Goal: Book appointment/travel/reservation

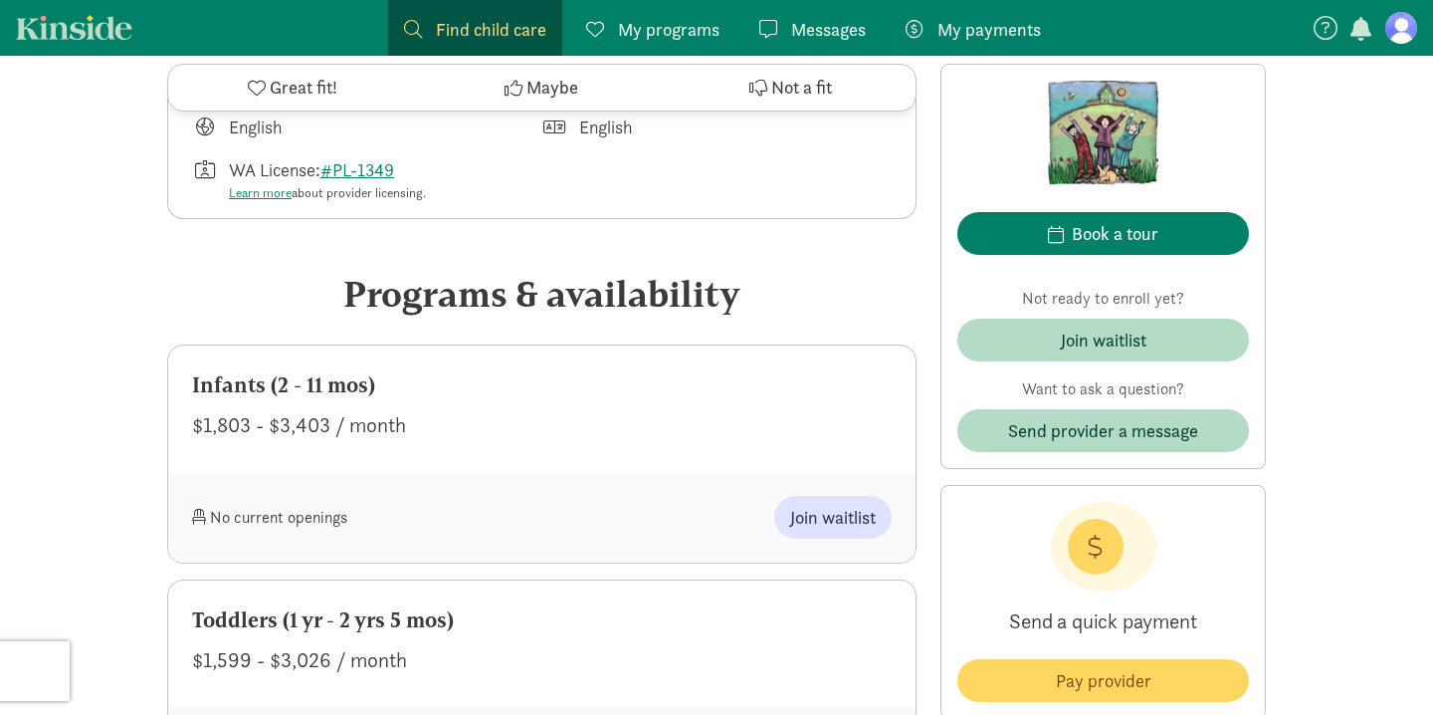
scroll to position [830, 0]
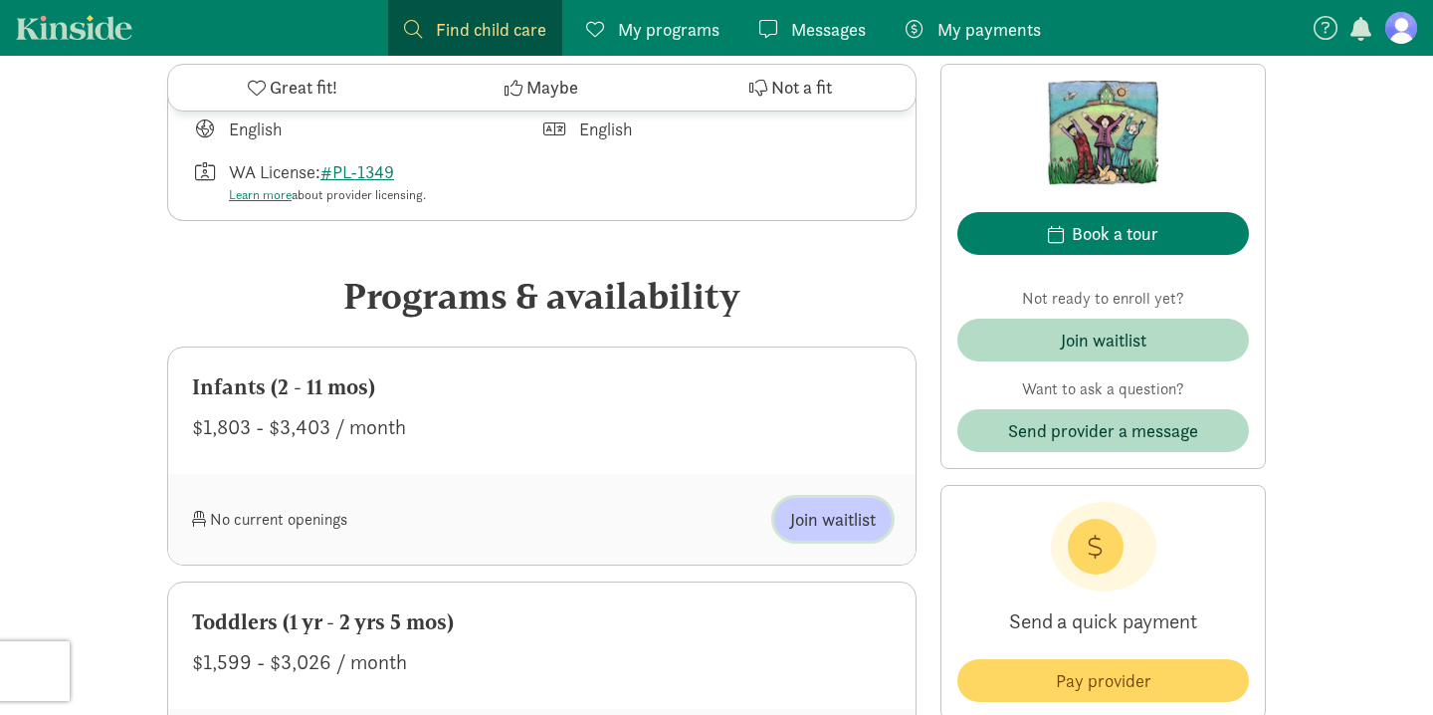
click at [832, 518] on span "Join waitlist" at bounding box center [833, 519] width 86 height 27
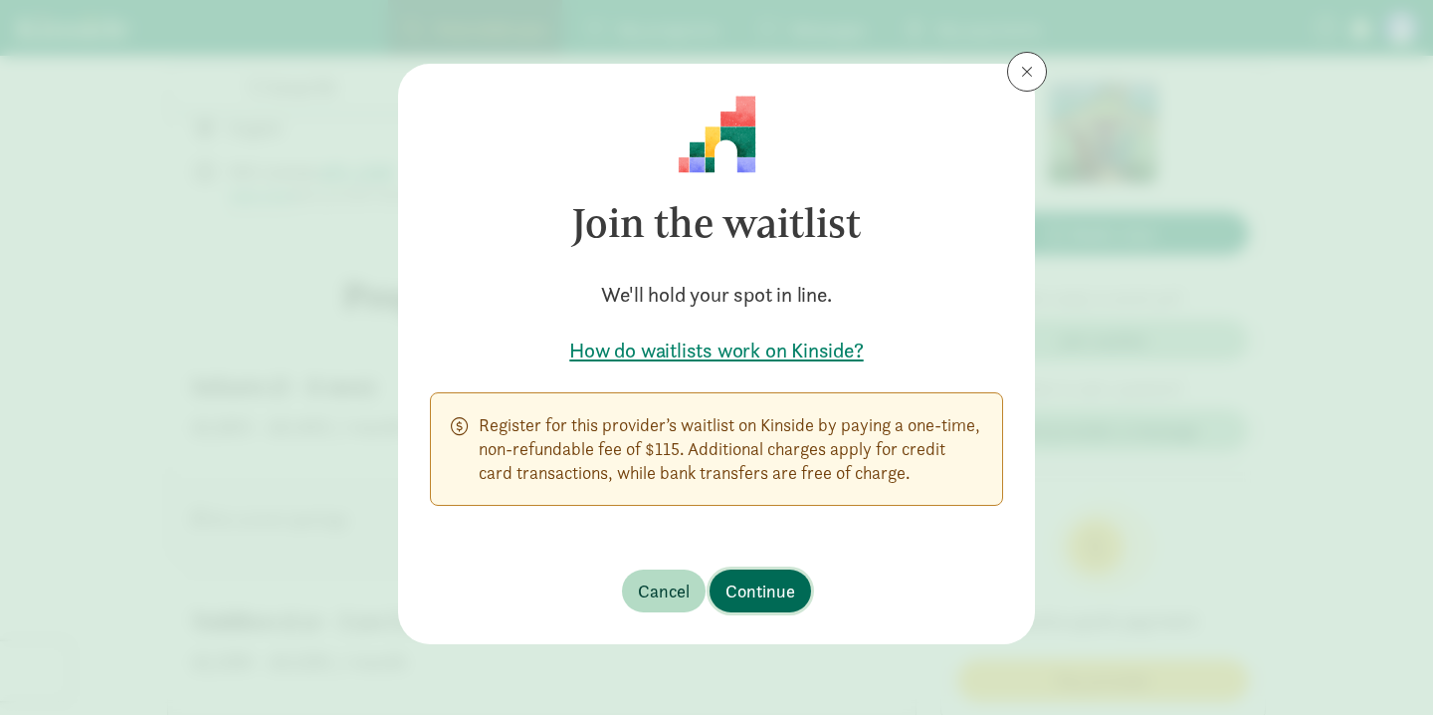
click at [765, 590] on span "Continue" at bounding box center [761, 590] width 70 height 27
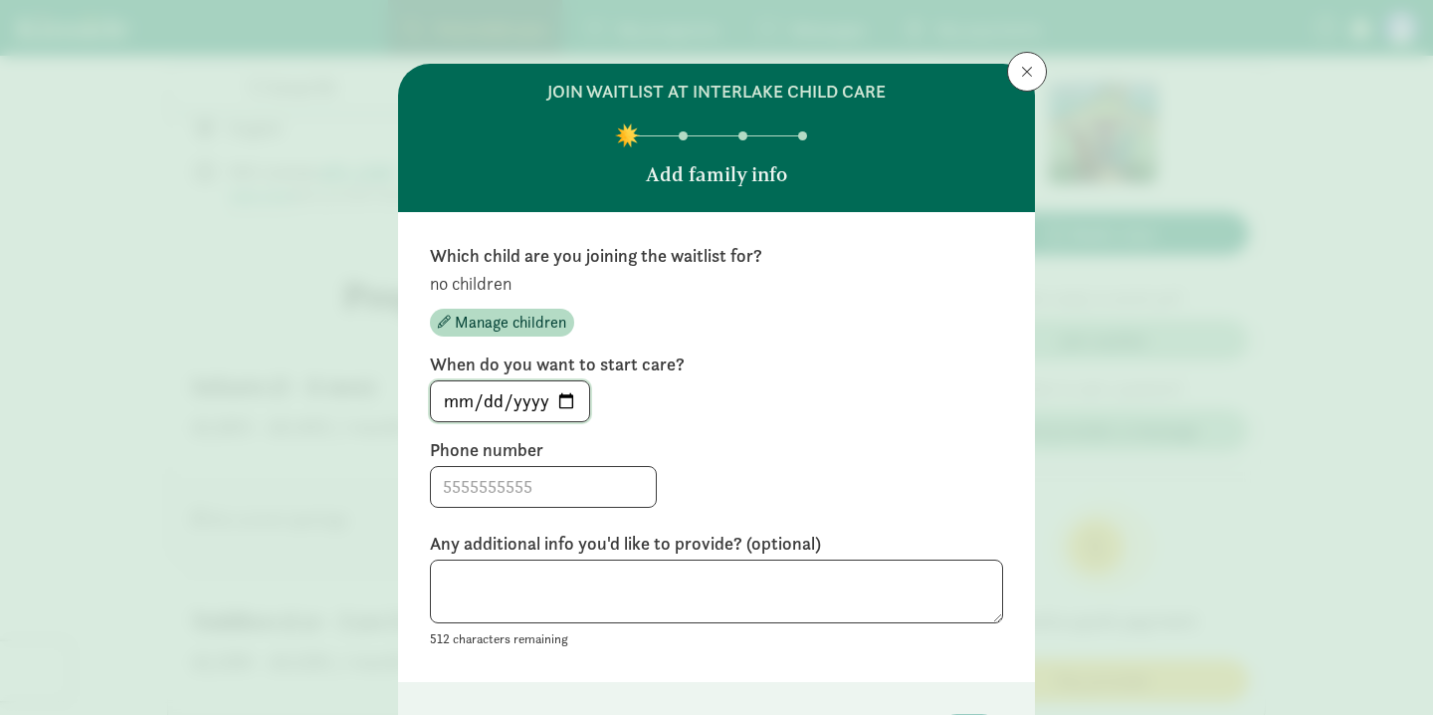
click at [465, 412] on input "[DATE]" at bounding box center [510, 401] width 158 height 40
click at [567, 400] on input "[DATE]" at bounding box center [510, 401] width 158 height 40
type input "[DATE]"
drag, startPoint x: 430, startPoint y: 487, endPoint x: 500, endPoint y: 499, distance: 70.7
click at [500, 499] on input at bounding box center [543, 487] width 225 height 40
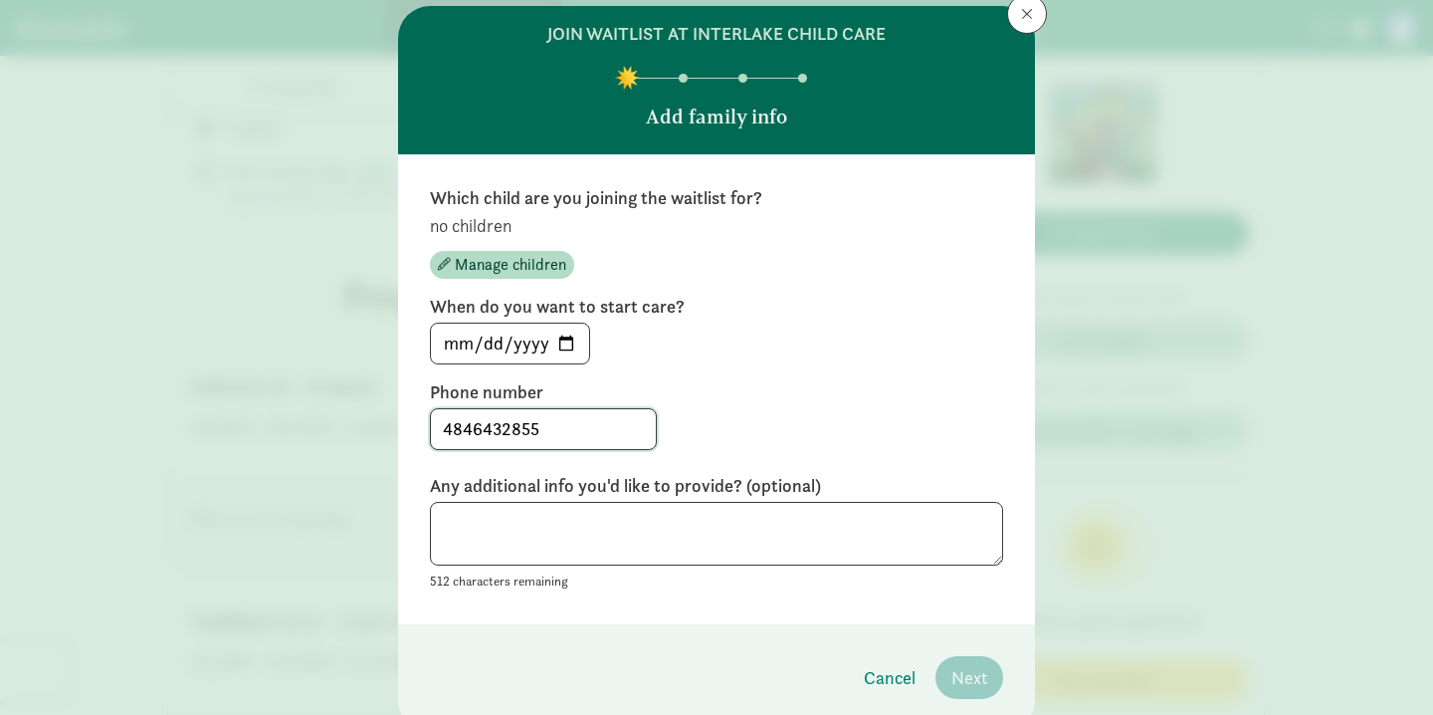
scroll to position [59, 0]
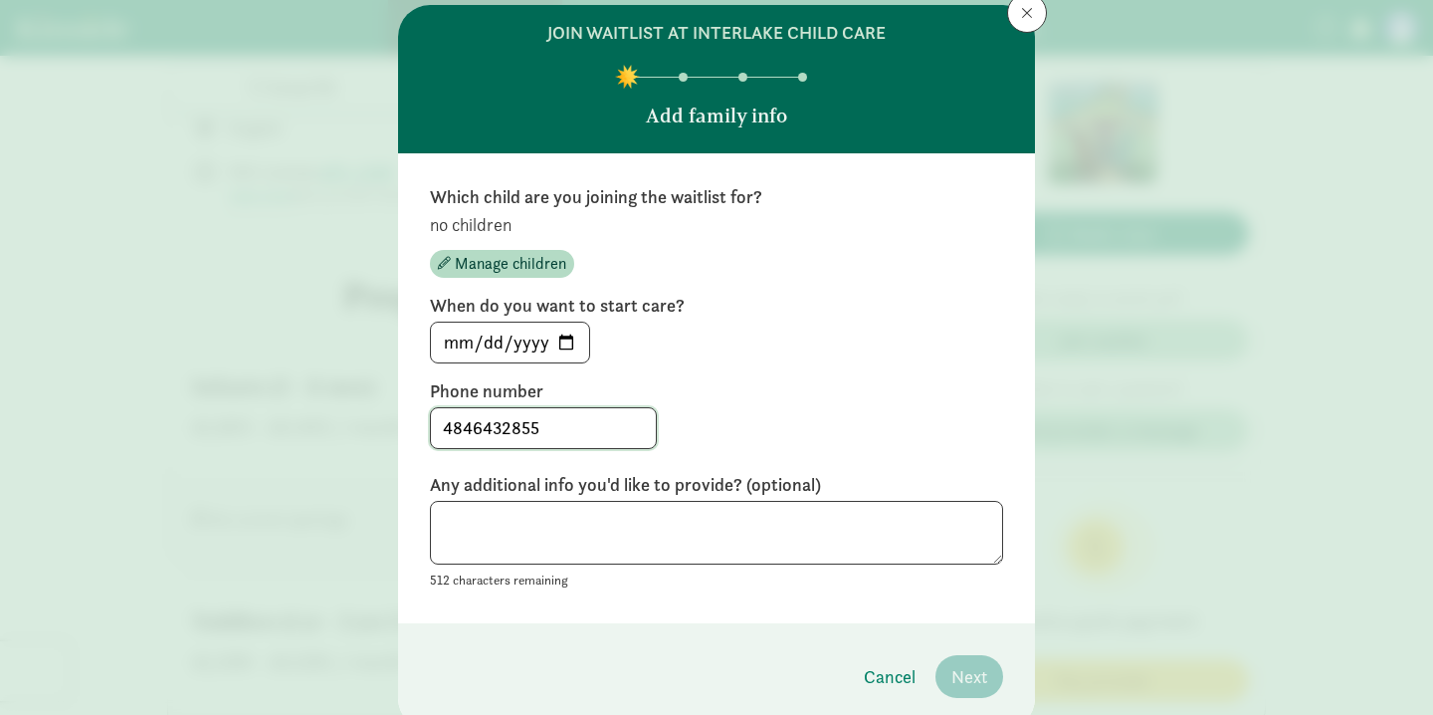
type input "4846432855"
click at [549, 527] on textarea at bounding box center [716, 533] width 573 height 65
click at [502, 273] on span "Manage children" at bounding box center [510, 264] width 111 height 24
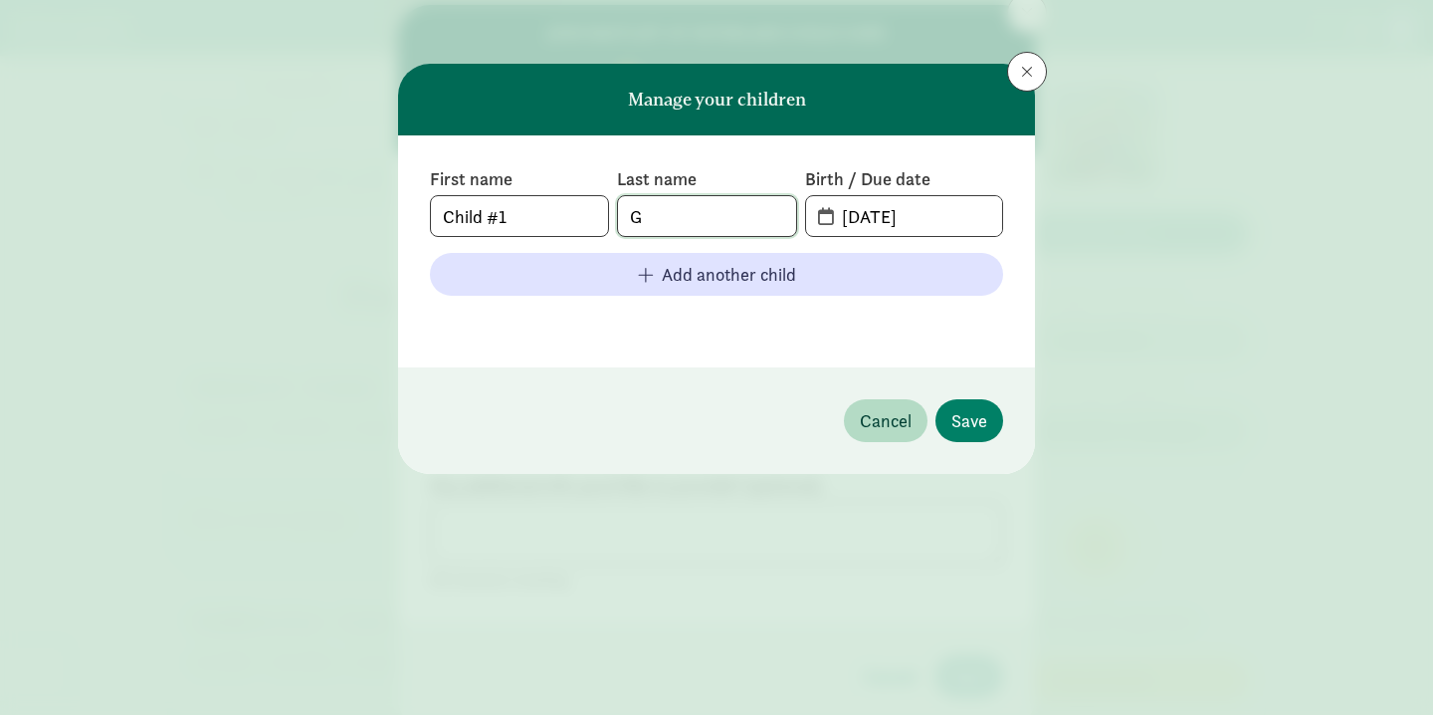
click at [688, 233] on input "G" at bounding box center [706, 216] width 177 height 40
type input "Goodall"
click at [916, 226] on input "09-14-2025" at bounding box center [916, 216] width 172 height 40
click at [880, 220] on input "09-14-2025" at bounding box center [916, 216] width 172 height 40
click at [822, 220] on span "09-14-2025" at bounding box center [904, 216] width 196 height 40
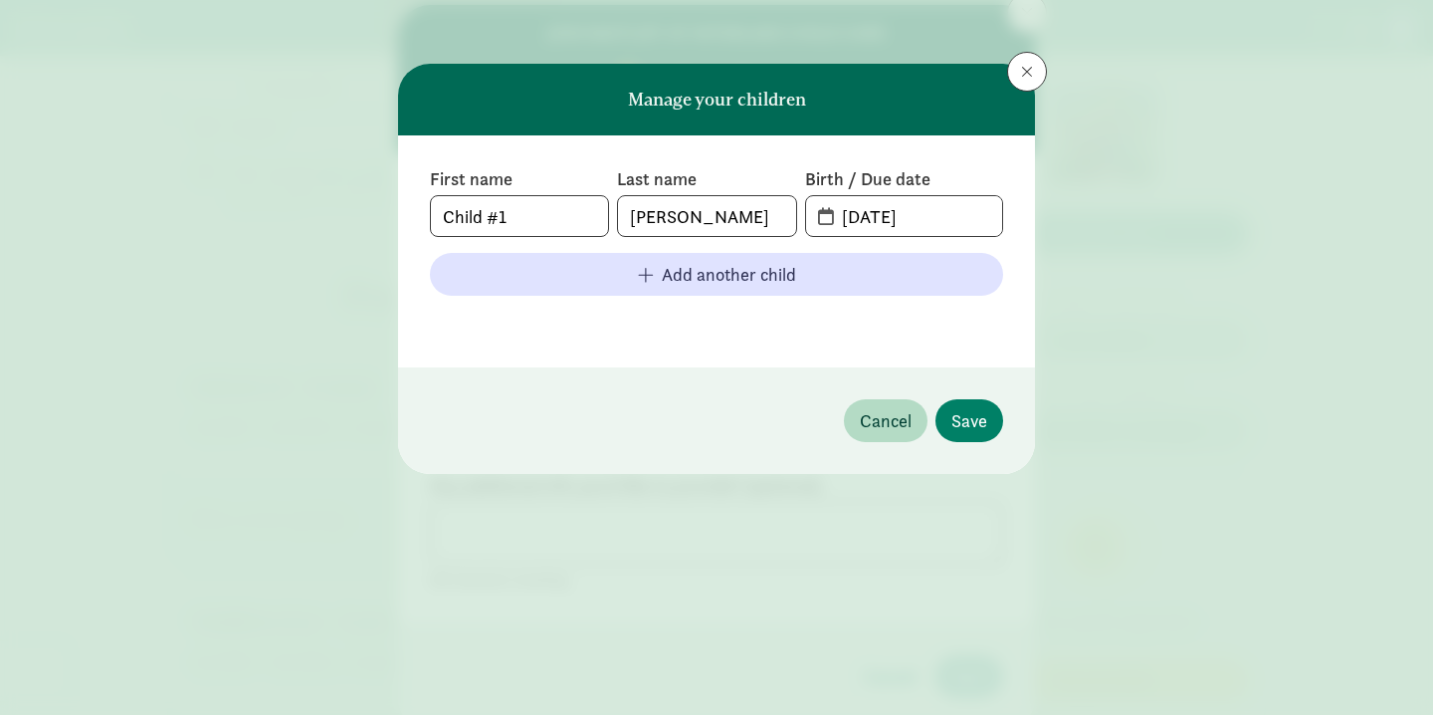
click at [822, 220] on span "09-14-2025" at bounding box center [904, 216] width 196 height 40
click at [870, 220] on input "09-14-2025" at bounding box center [916, 216] width 172 height 40
click at [880, 220] on input "09-14-2025" at bounding box center [916, 216] width 172 height 40
drag, startPoint x: 947, startPoint y: 207, endPoint x: 827, endPoint y: 210, distance: 120.5
click at [830, 210] on input "09-14-2025" at bounding box center [916, 216] width 172 height 40
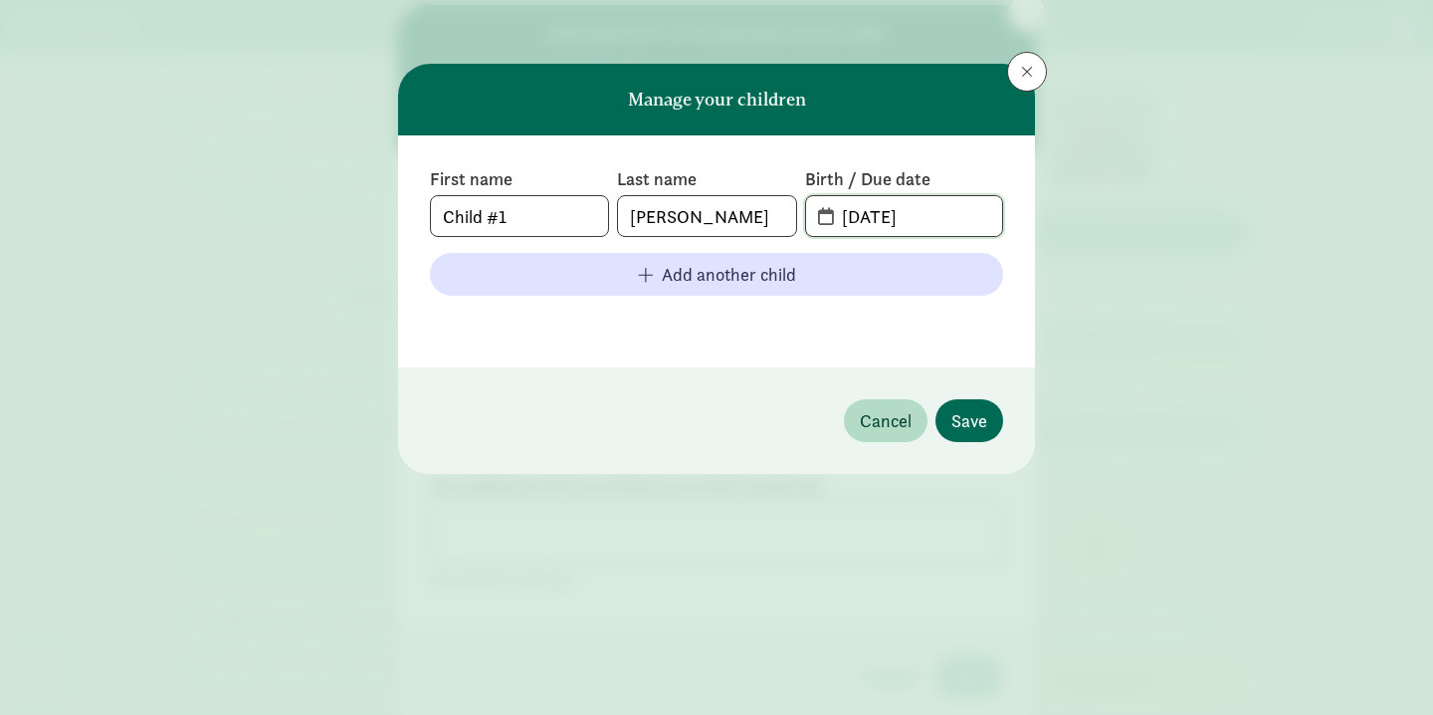
type input "05-13-2026"
click at [981, 418] on span "Save" at bounding box center [969, 420] width 36 height 27
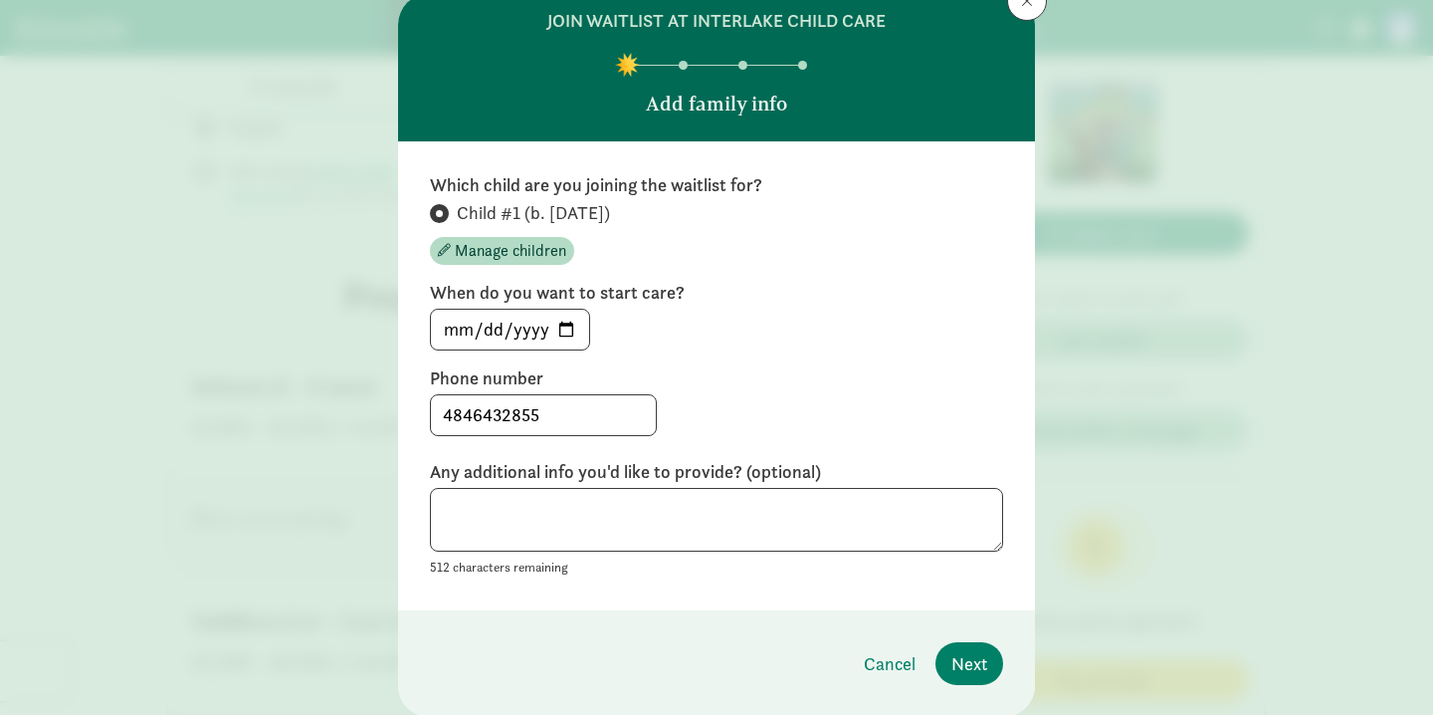
scroll to position [74, 0]
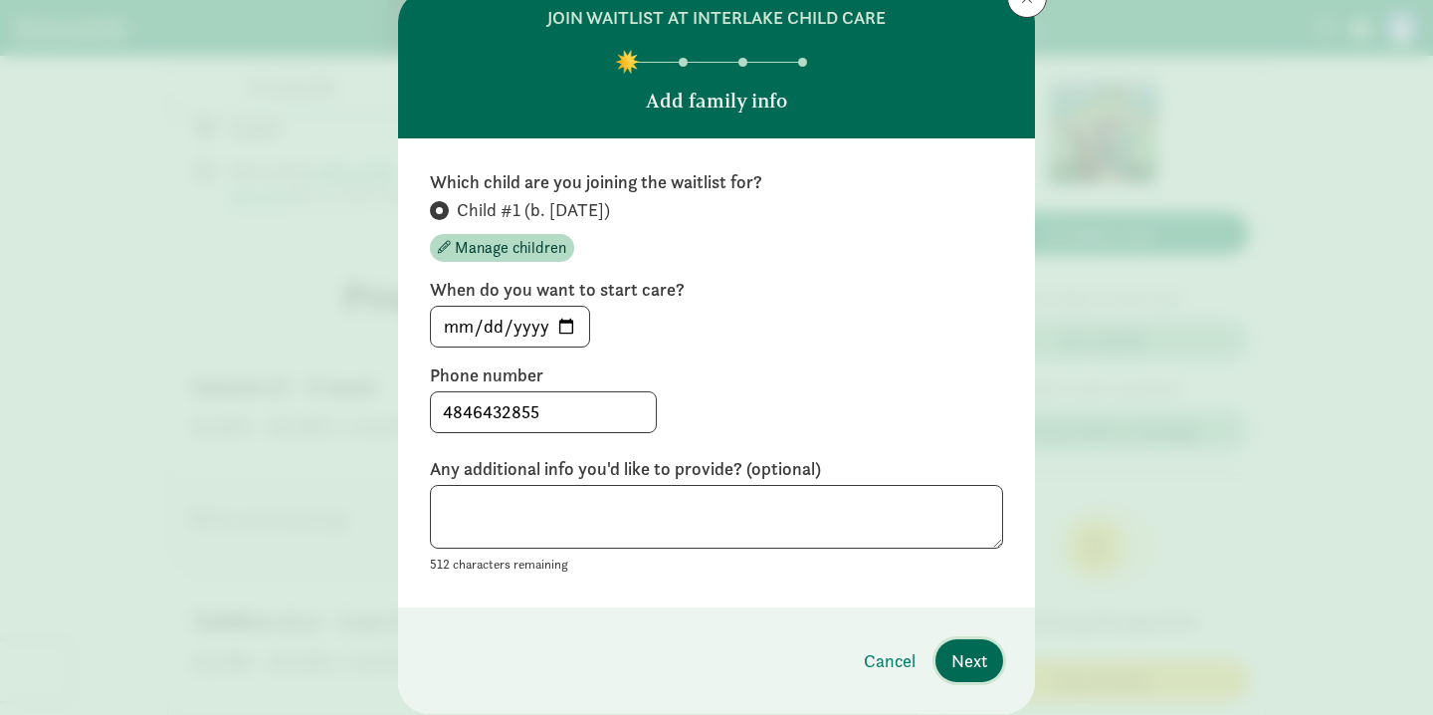
click at [986, 664] on span "Next" at bounding box center [969, 660] width 36 height 27
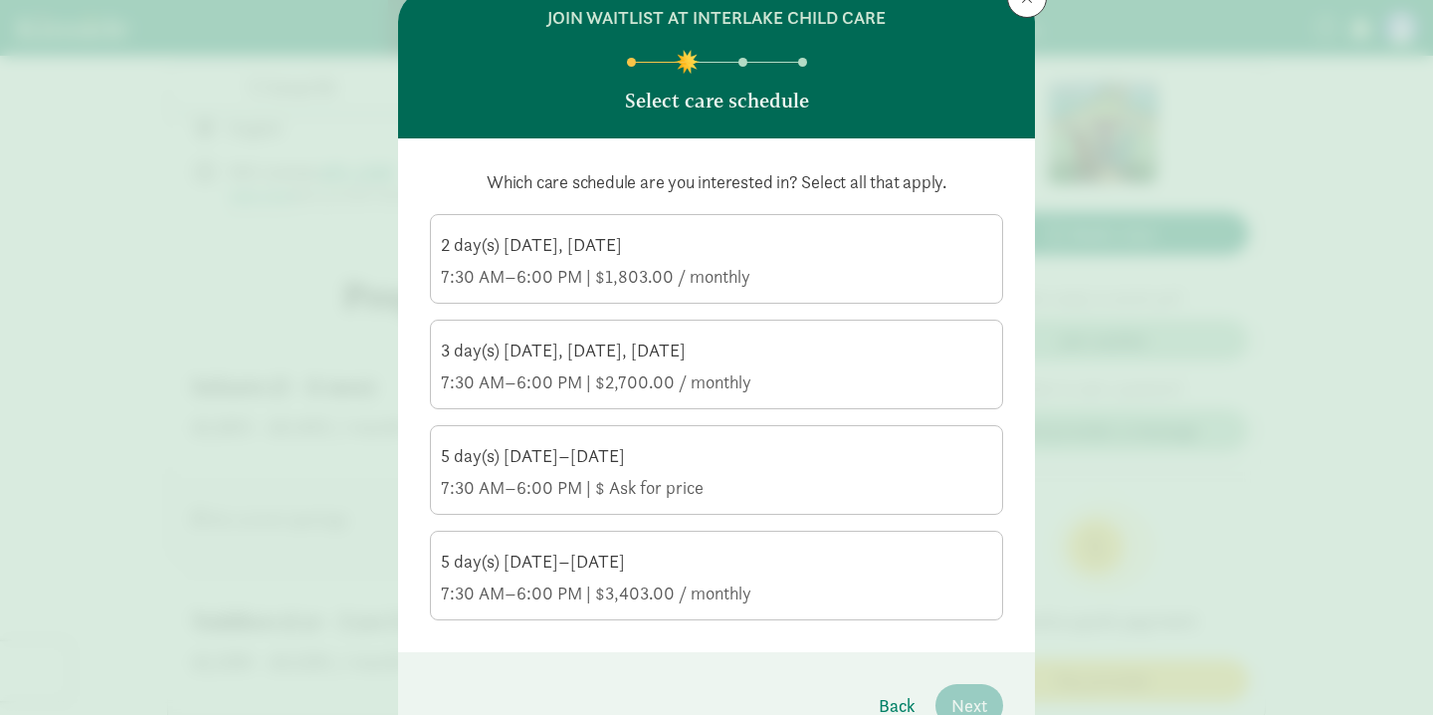
scroll to position [111, 0]
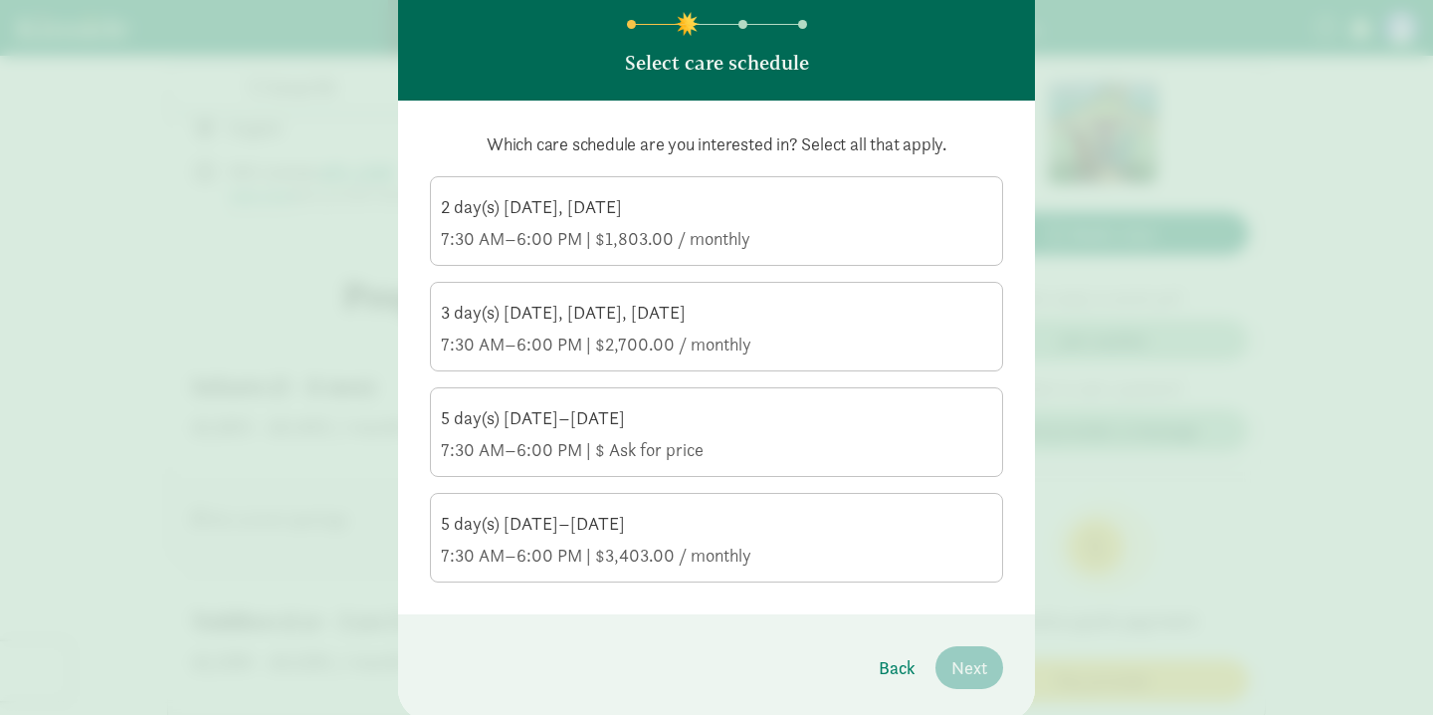
click at [804, 540] on div "5 day(s) [DATE]–[DATE] 7:30 AM–6:00 PM | $3,403.00 / monthly" at bounding box center [716, 540] width 551 height 56
click at [0, 0] on input "5 day(s) [DATE]–[DATE] 7:30 AM–6:00 PM | $3,403.00 / monthly" at bounding box center [0, 0] width 0 height 0
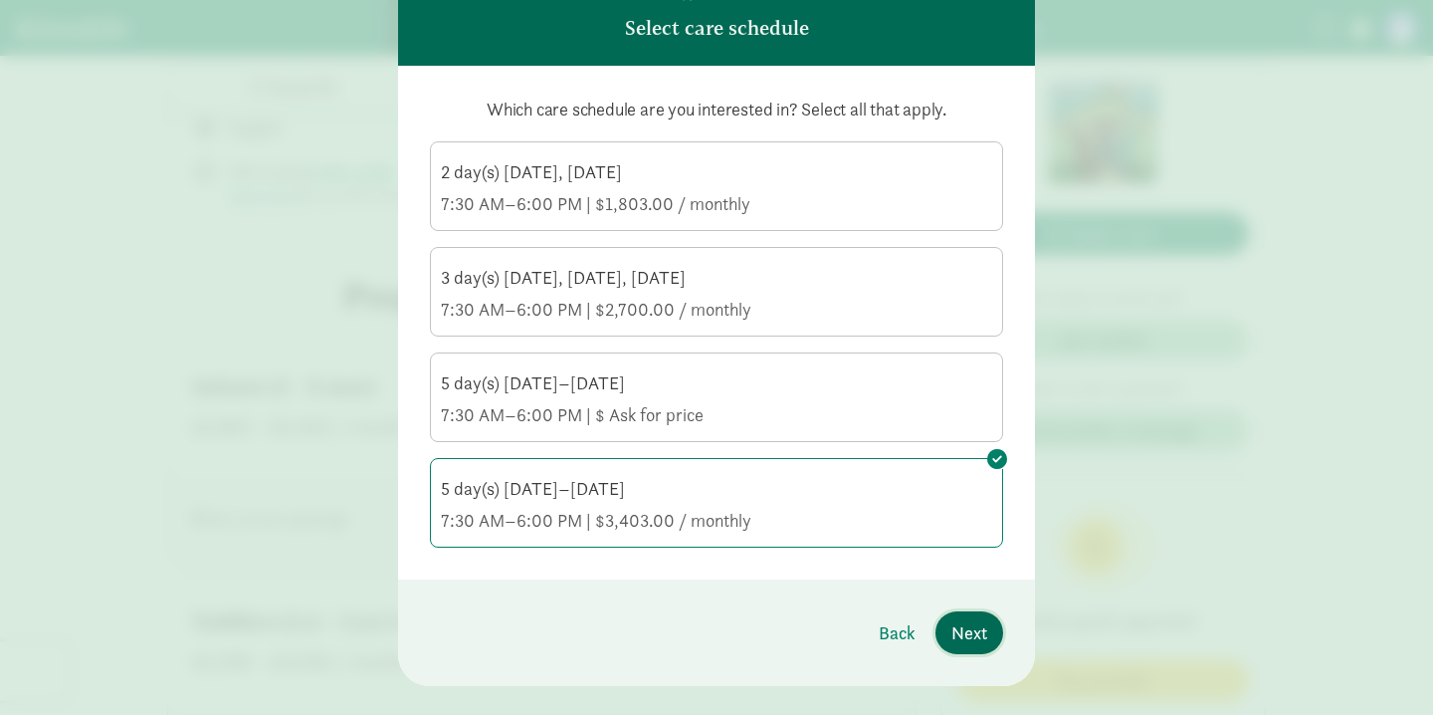
click at [983, 637] on span "Next" at bounding box center [969, 632] width 36 height 27
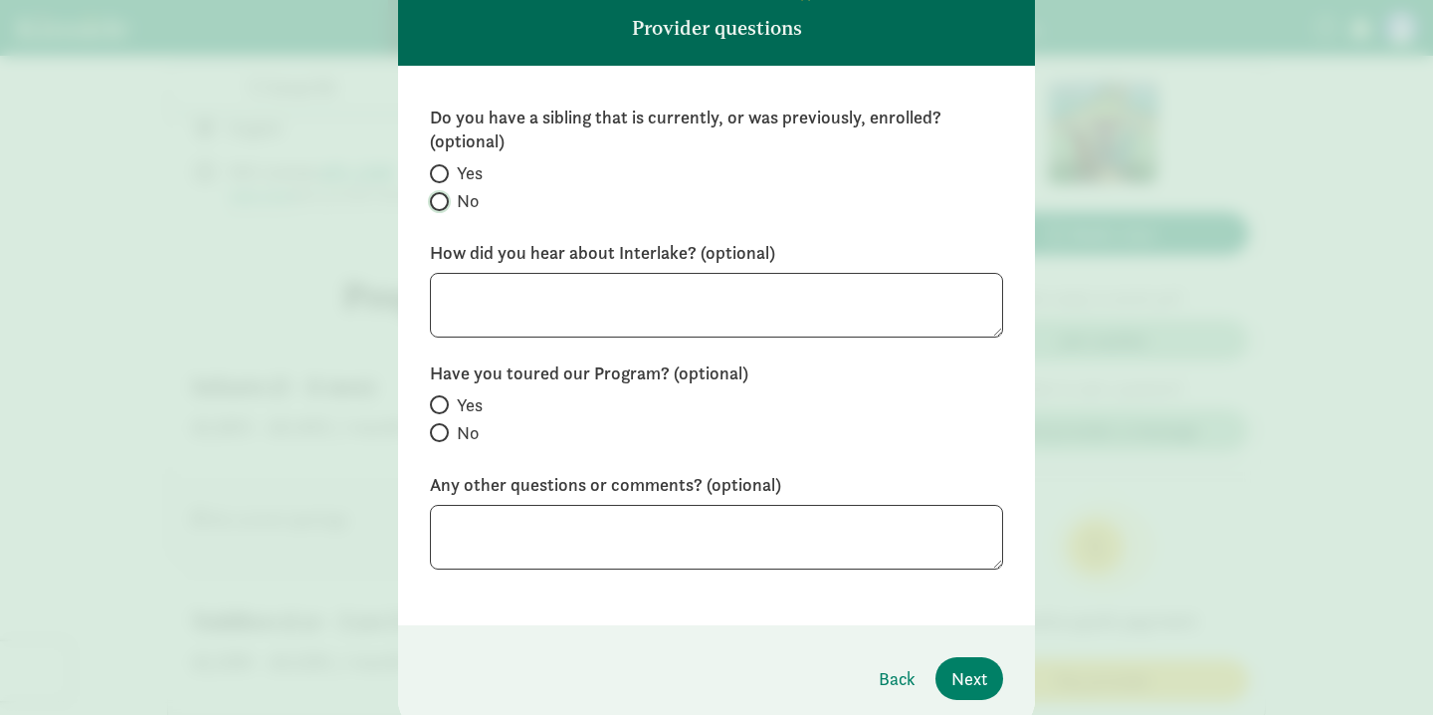
click at [442, 204] on input "No" at bounding box center [436, 201] width 13 height 13
radio input "true"
click at [450, 431] on label "No" at bounding box center [716, 433] width 573 height 24
click at [443, 431] on input "No" at bounding box center [436, 432] width 13 height 13
radio input "true"
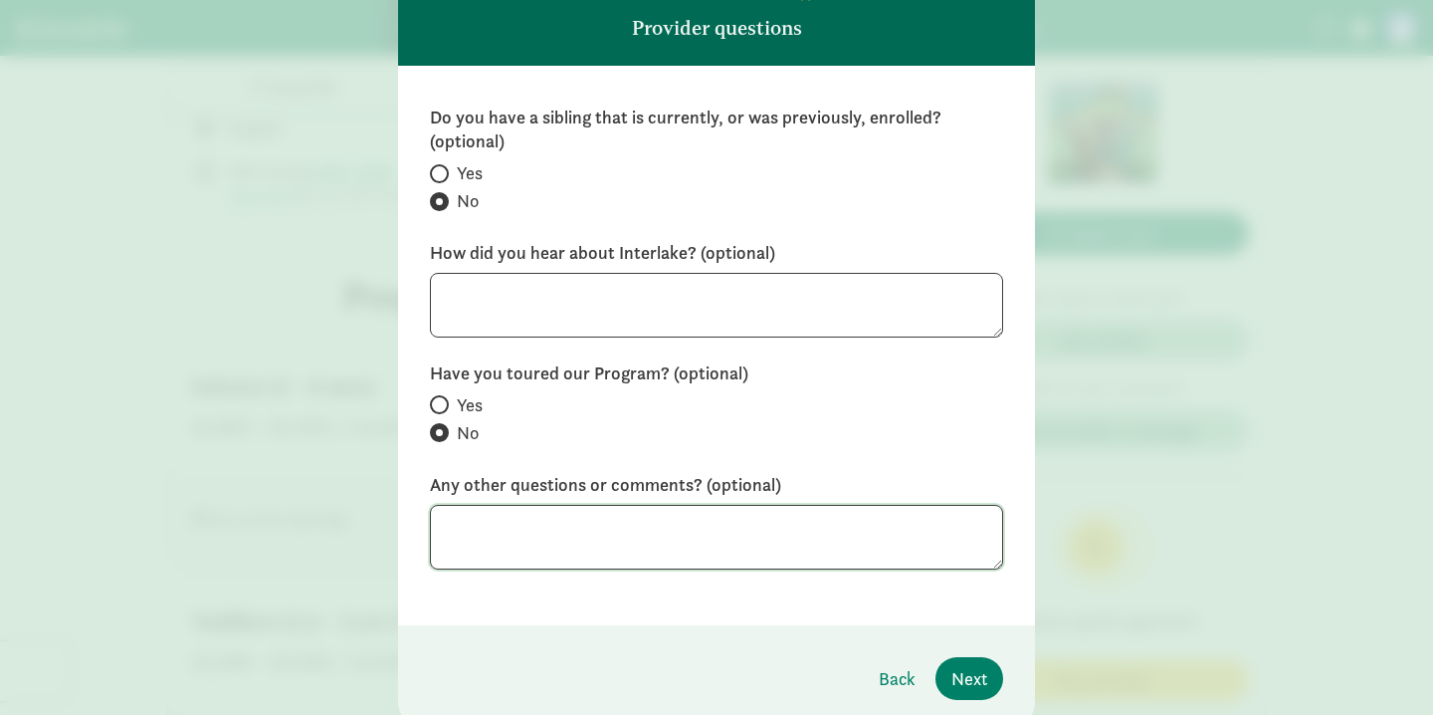
click at [605, 521] on textarea at bounding box center [716, 537] width 573 height 65
click at [534, 519] on textarea "We are looking to schedule a tour to learn more about Interlake Child Care!" at bounding box center [716, 537] width 573 height 65
type textarea "We are planning to schedule a tour to learn more about Interlake Child Care!"
click at [953, 670] on span "Next" at bounding box center [969, 678] width 36 height 27
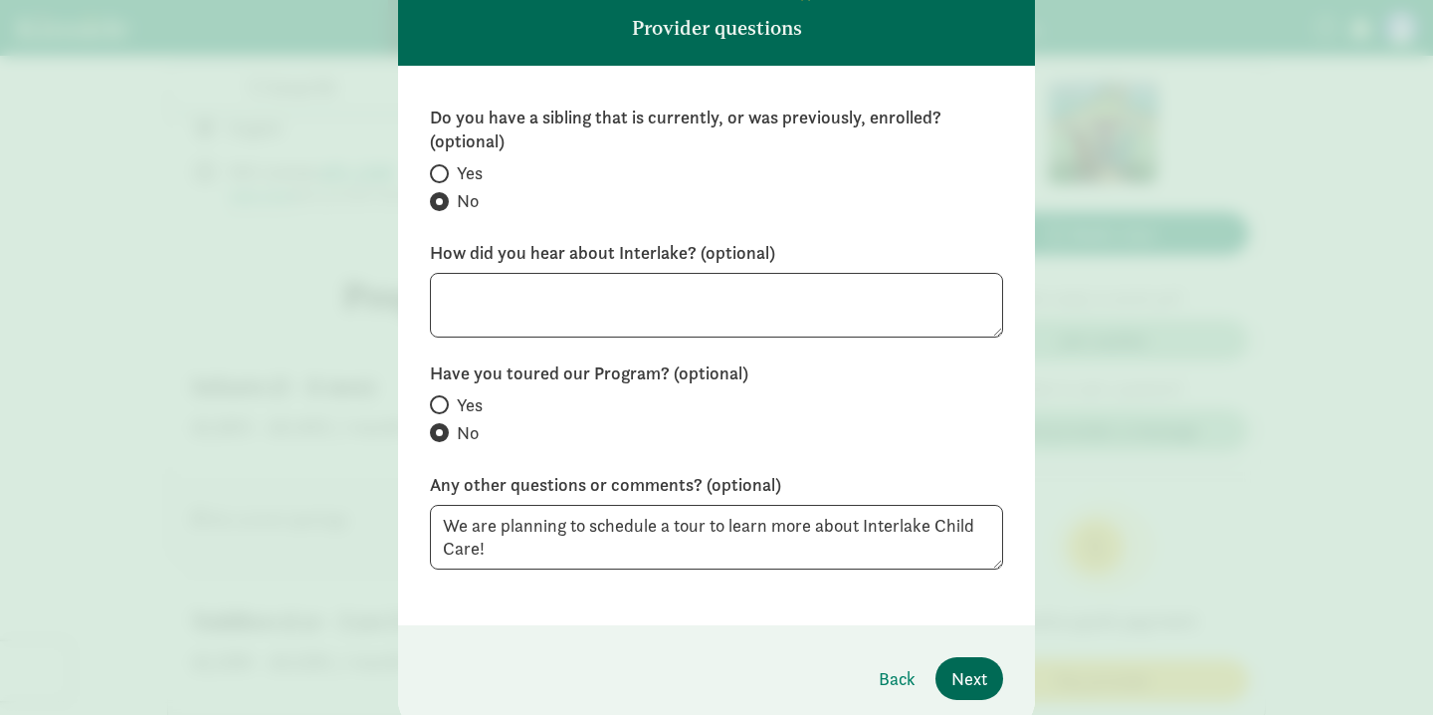
scroll to position [0, 0]
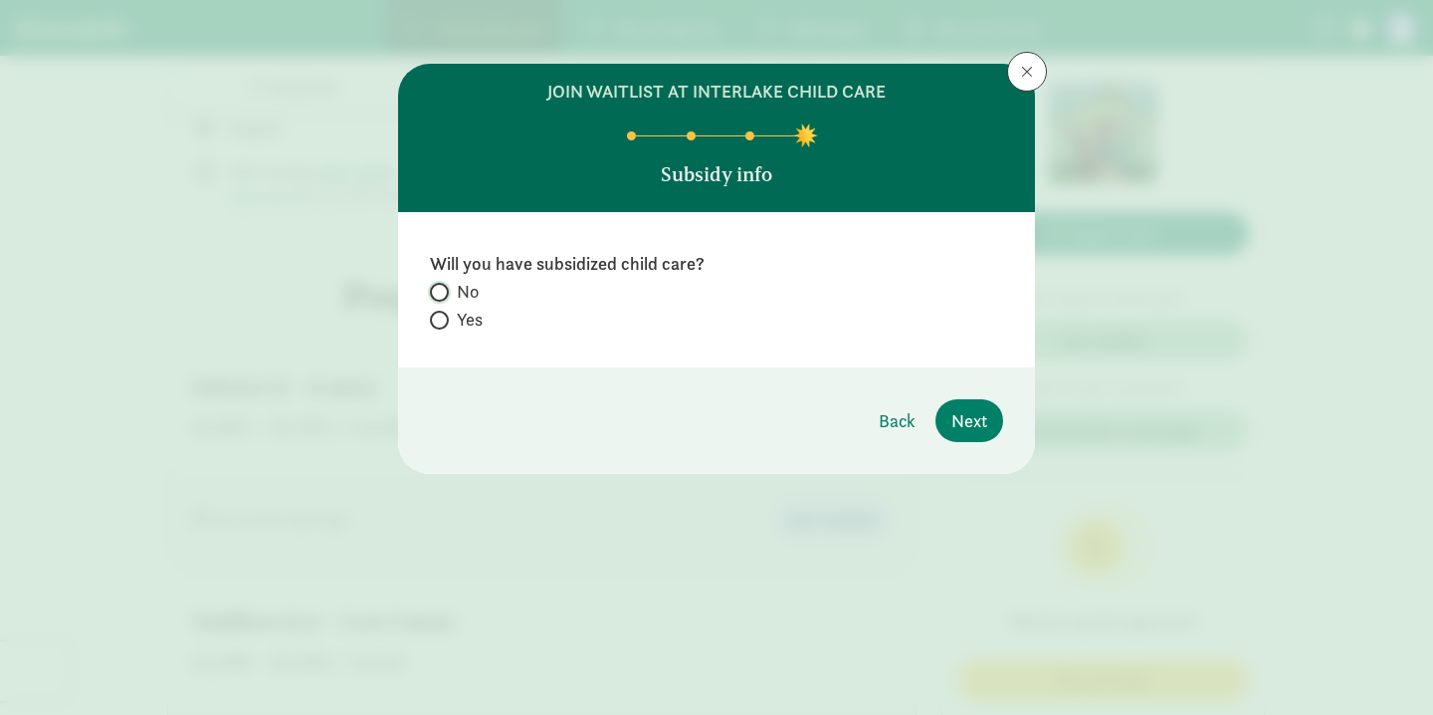
click at [440, 294] on input "No" at bounding box center [436, 292] width 13 height 13
radio input "true"
click at [995, 421] on button "Next" at bounding box center [970, 420] width 68 height 43
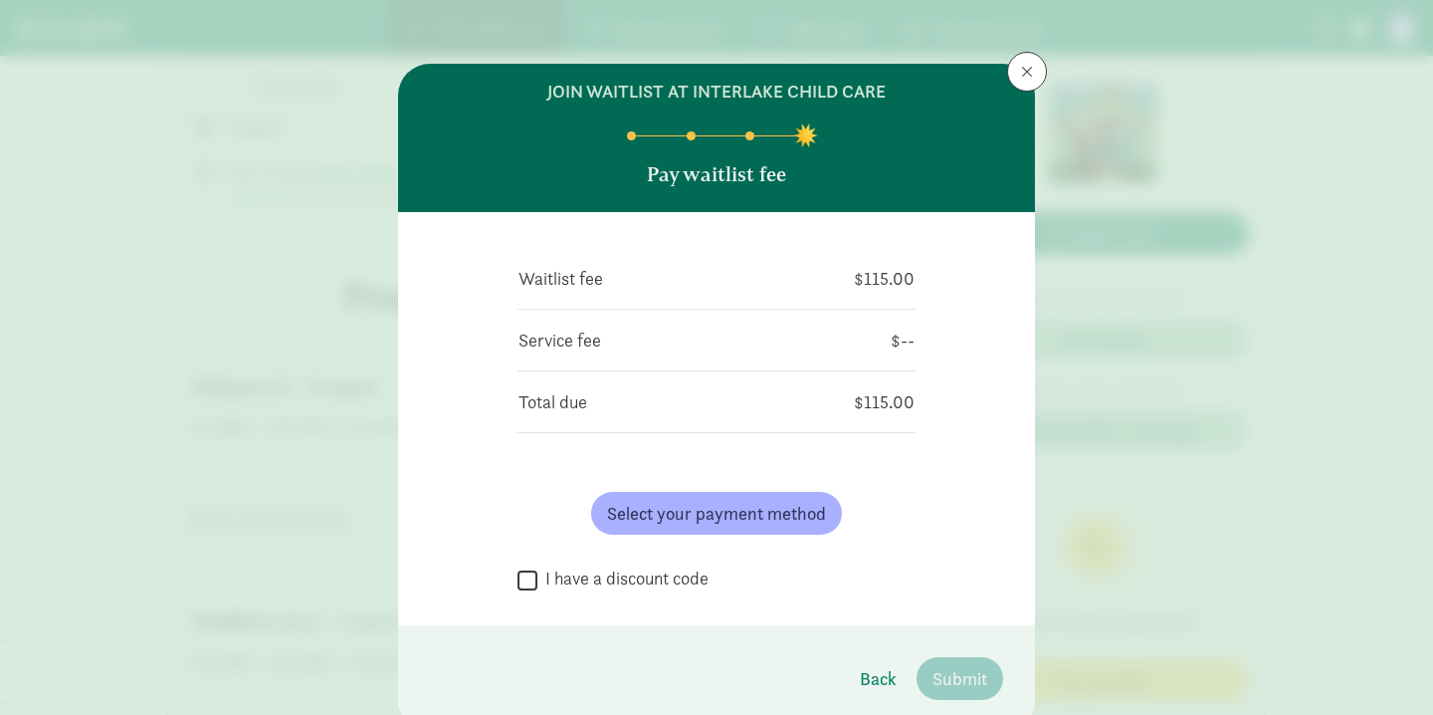
scroll to position [81, 0]
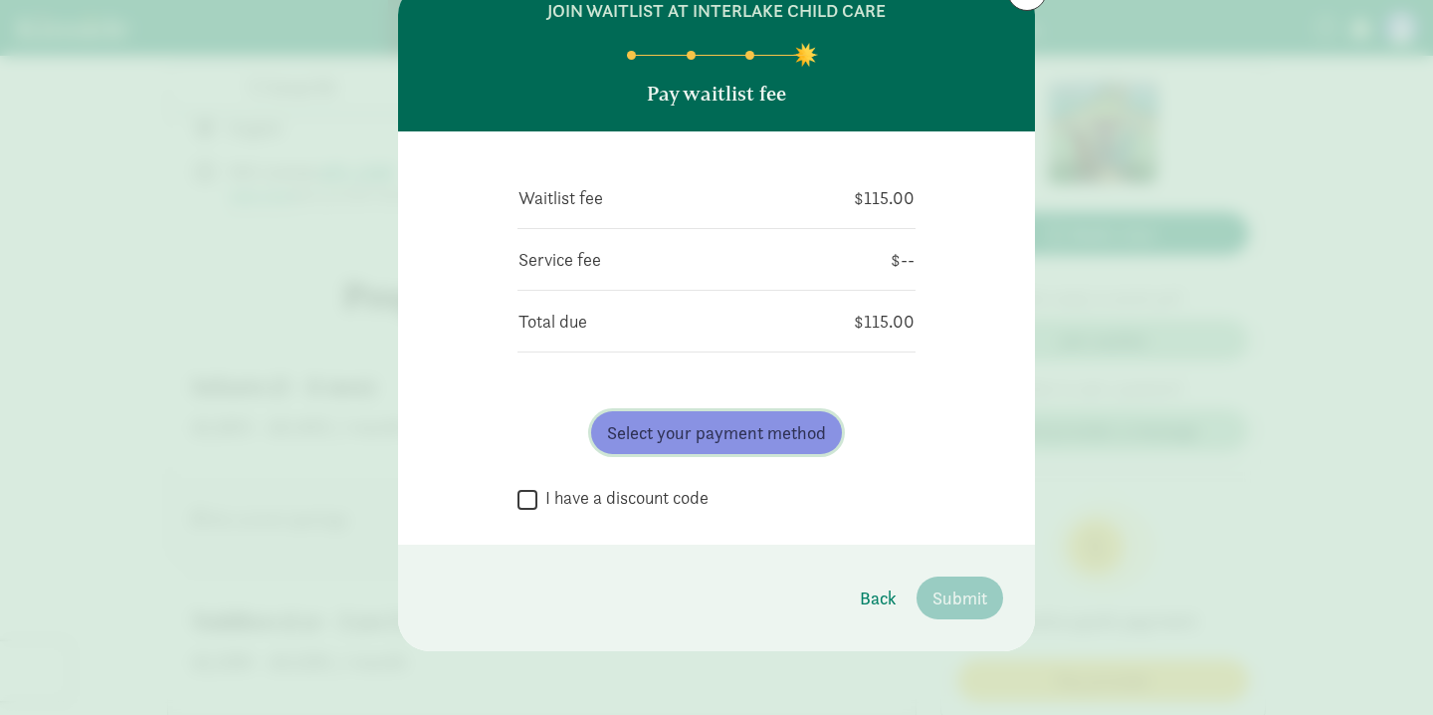
click at [778, 435] on span "Select your payment method" at bounding box center [716, 432] width 219 height 27
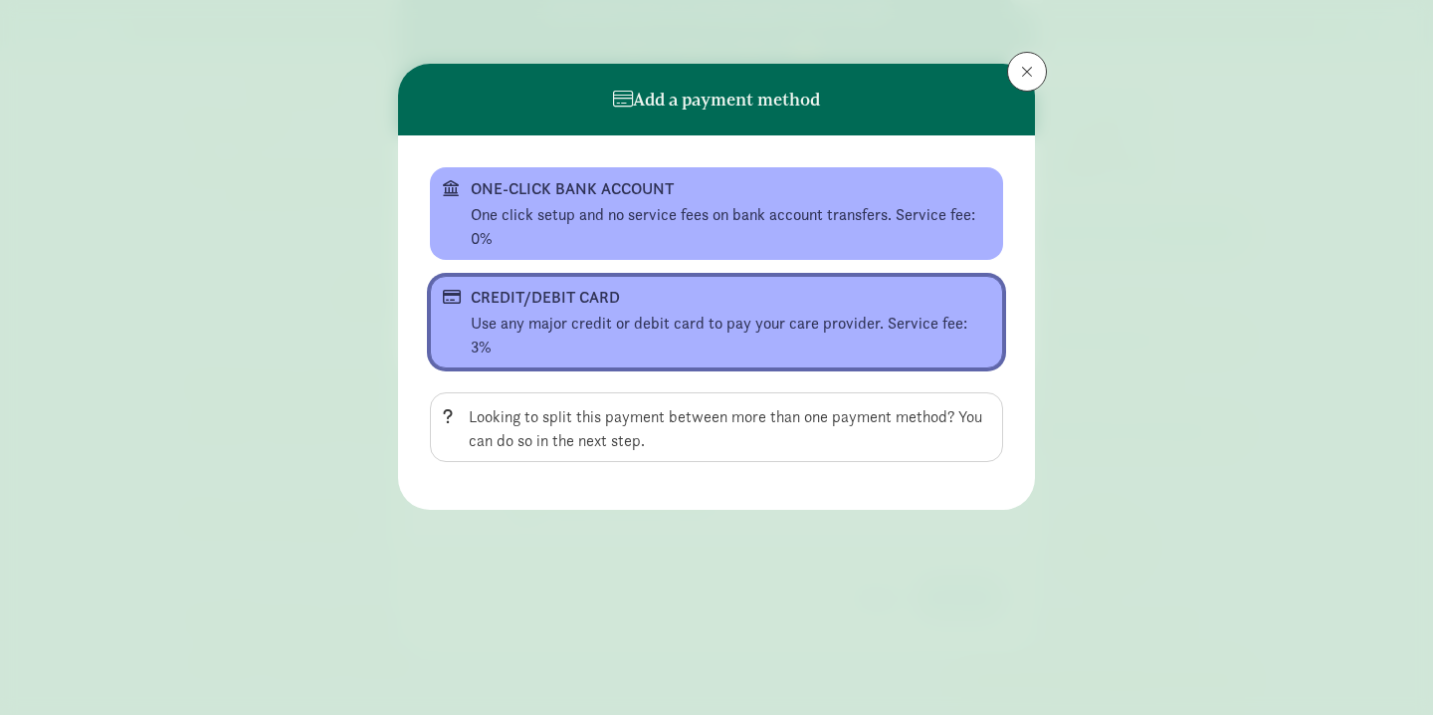
click at [748, 320] on div "Use any major credit or debit card to pay your care provider. Service fee: 3%" at bounding box center [731, 336] width 520 height 48
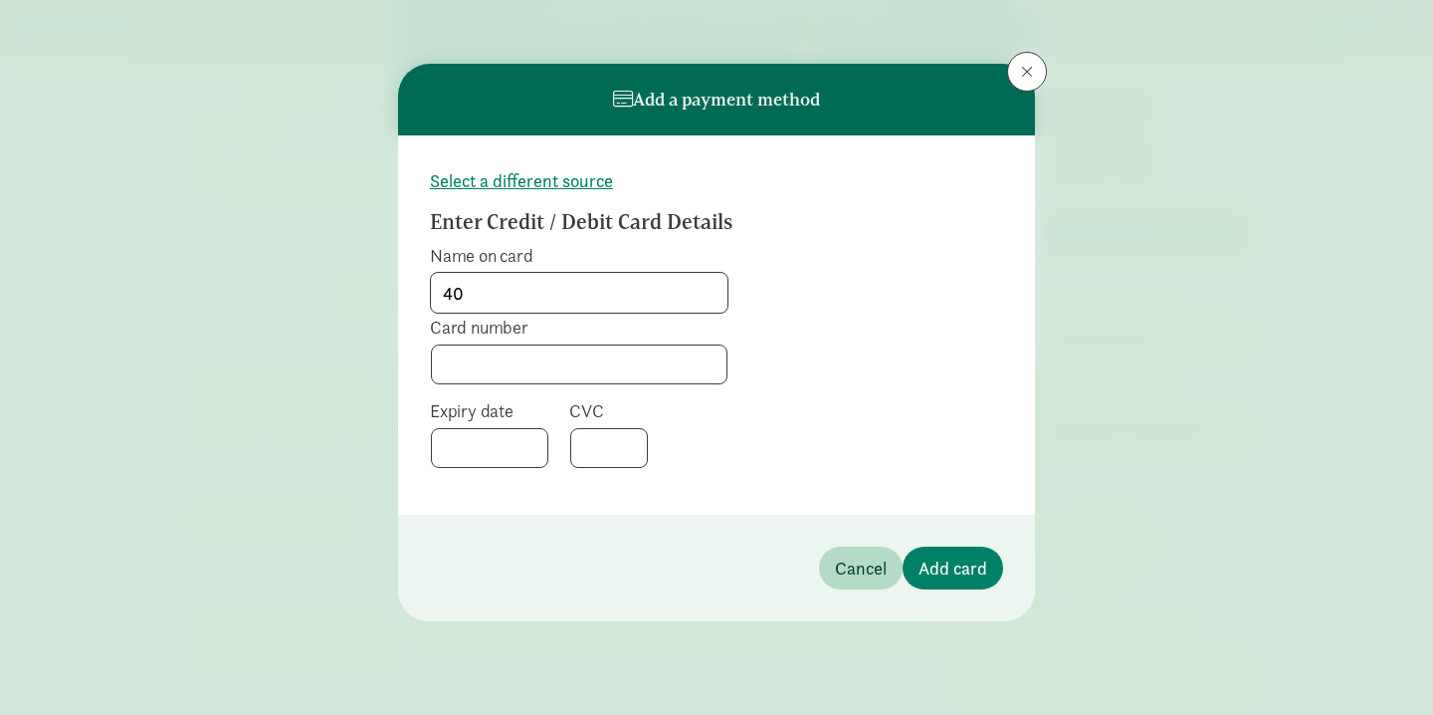
type input "4"
type input "Kimberly Goodall"
click at [954, 558] on span "Add card" at bounding box center [953, 567] width 69 height 27
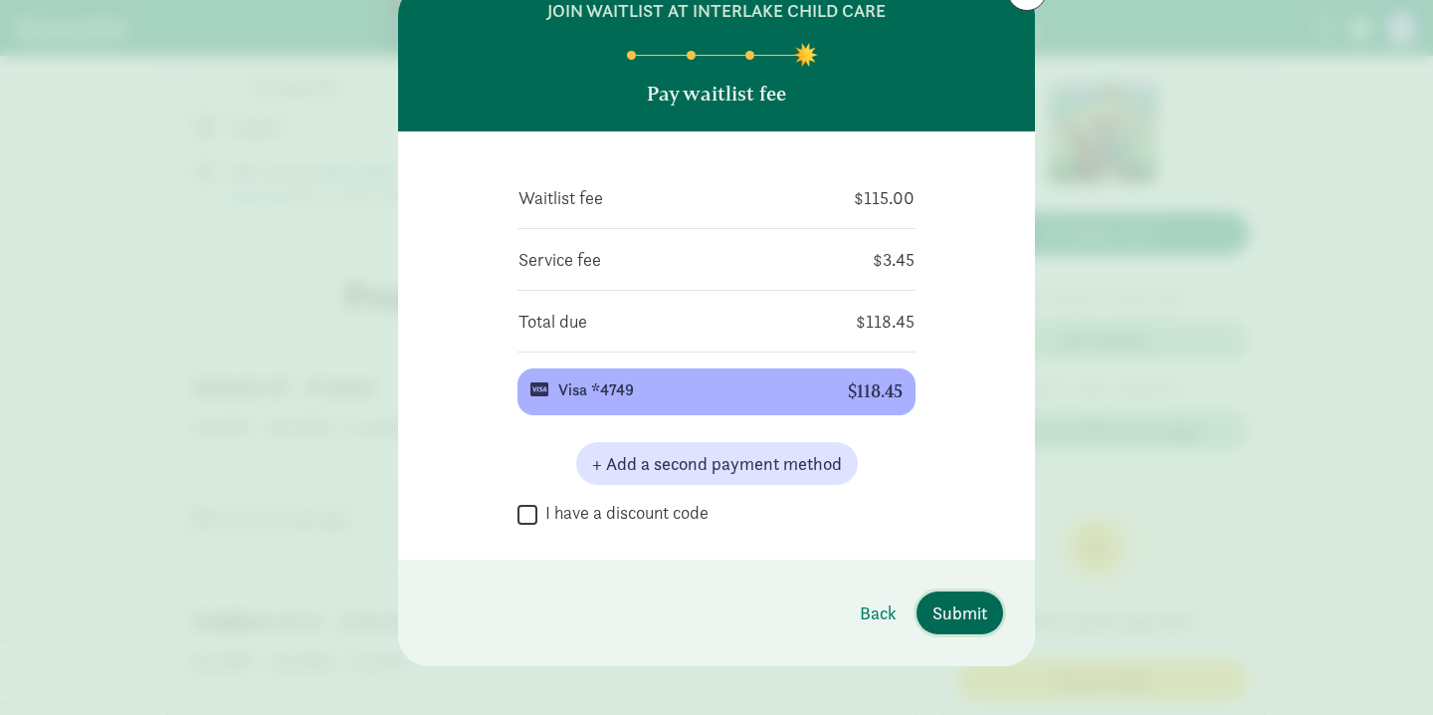
click at [958, 608] on span "Submit" at bounding box center [960, 612] width 55 height 27
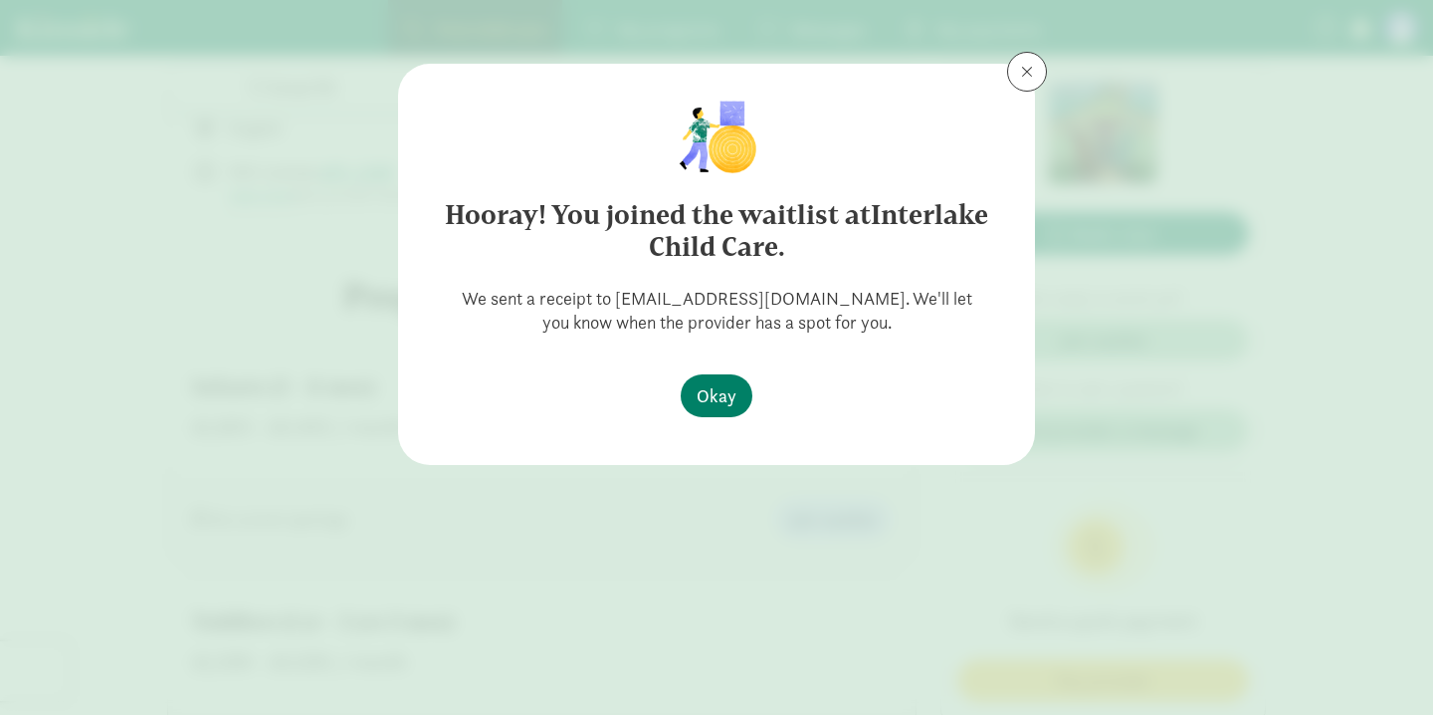
scroll to position [0, 0]
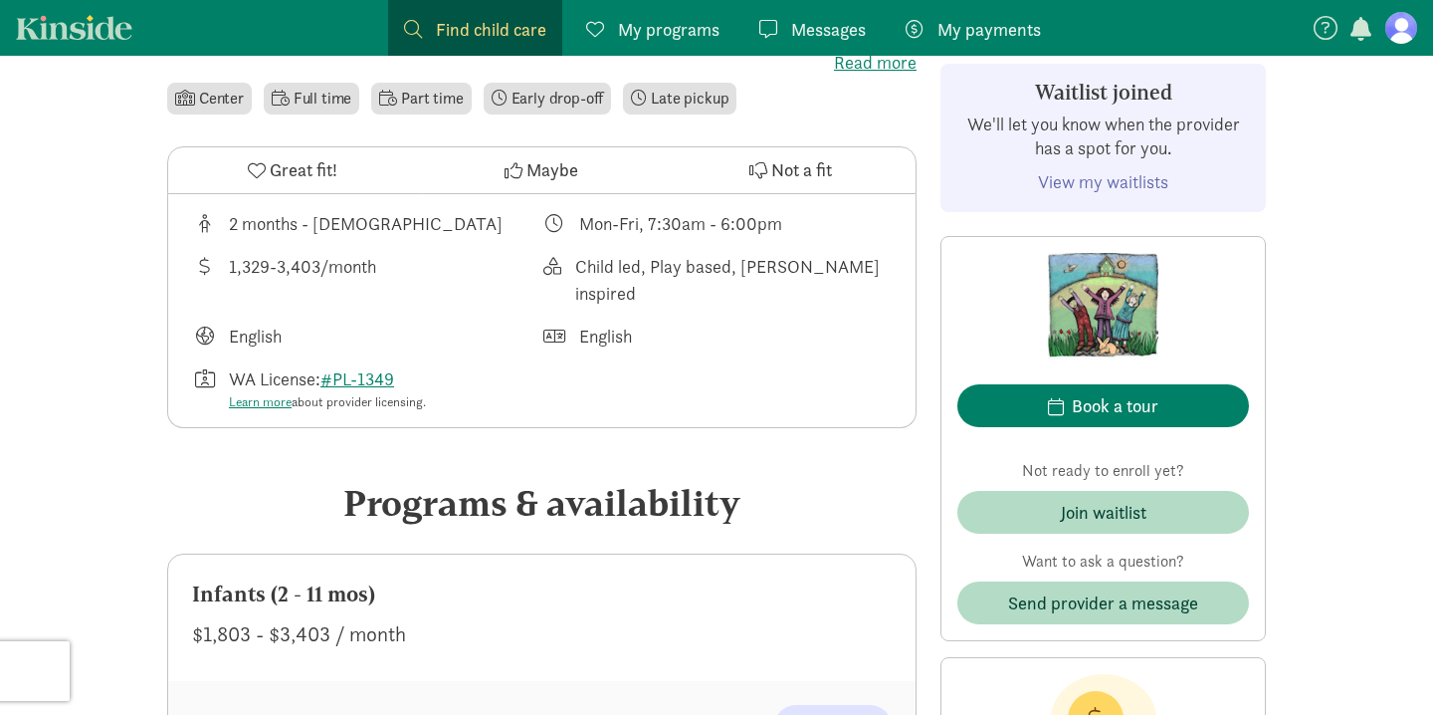
scroll to position [625, 0]
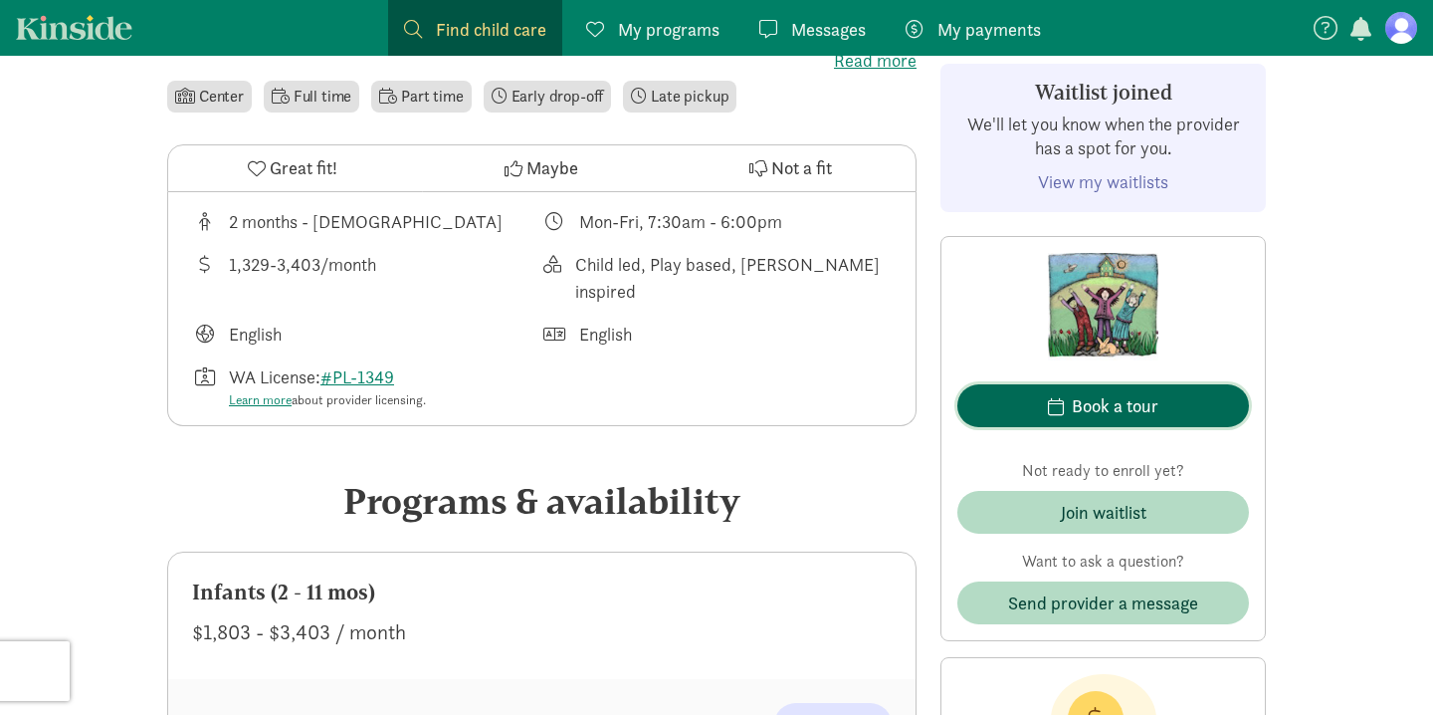
click at [1098, 402] on div "Book a tour" at bounding box center [1115, 405] width 87 height 27
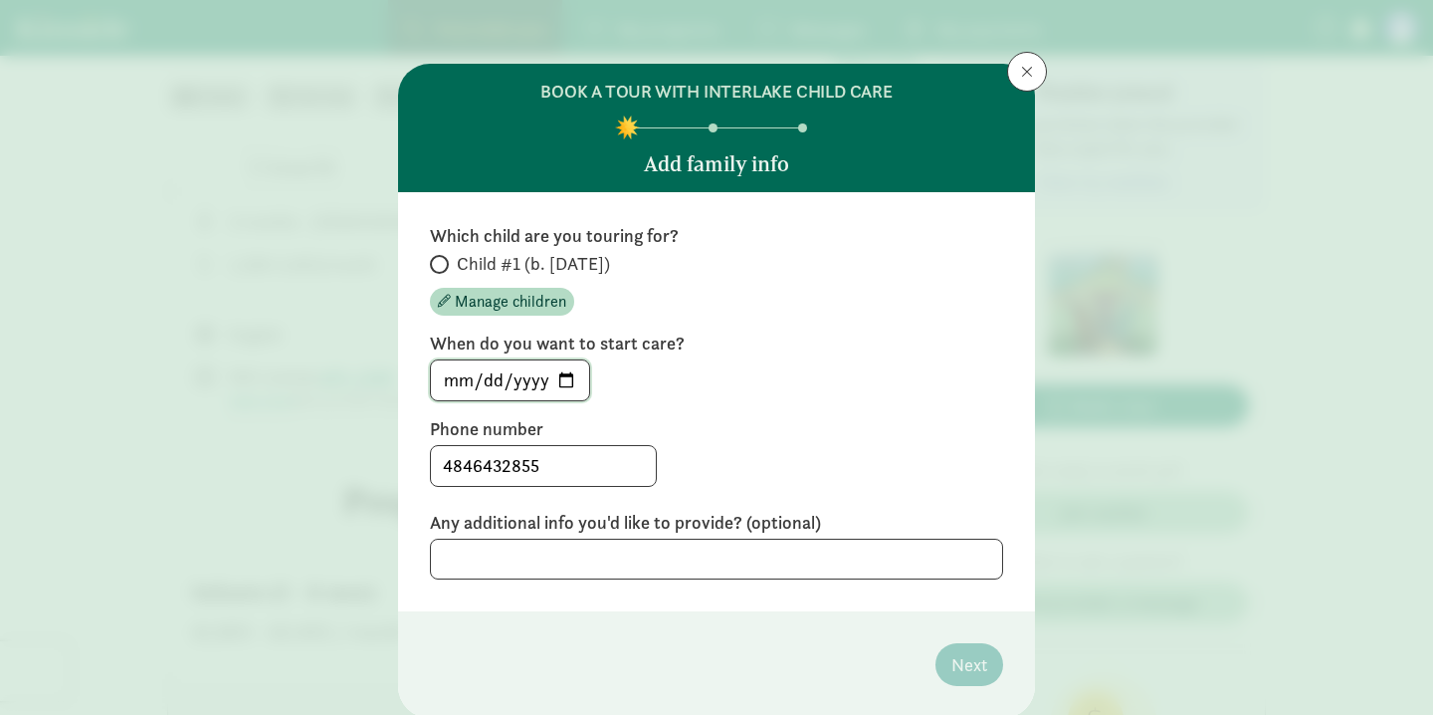
click at [564, 381] on input "[DATE]" at bounding box center [510, 380] width 158 height 40
type input "[DATE]"
click at [554, 555] on textarea at bounding box center [716, 558] width 573 height 41
click at [430, 250] on div "Which child are you touring for? Child #1 (b. [DATE]) Manage children" at bounding box center [716, 270] width 573 height 92
click at [433, 261] on input "Child #1 (b. [DATE])" at bounding box center [436, 264] width 13 height 13
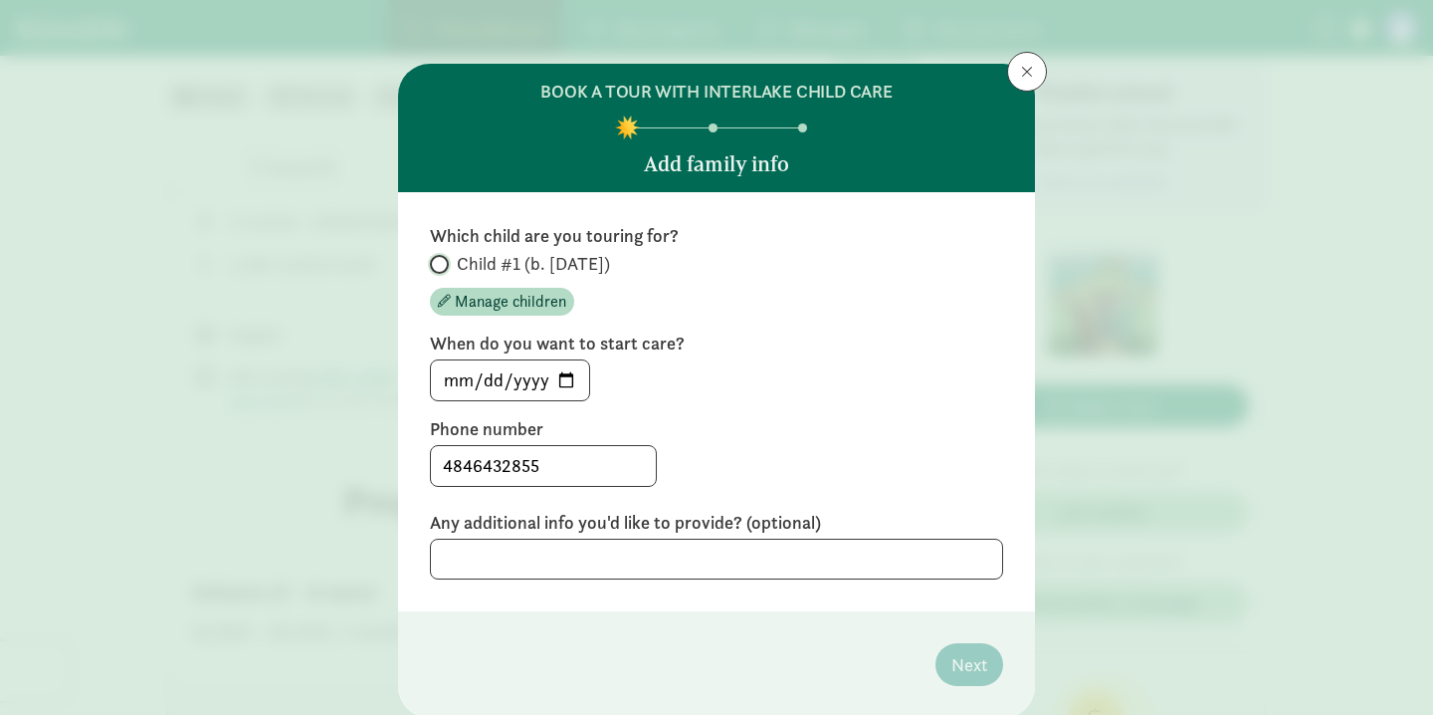
radio input "true"
click at [976, 682] on button "Next" at bounding box center [970, 664] width 68 height 43
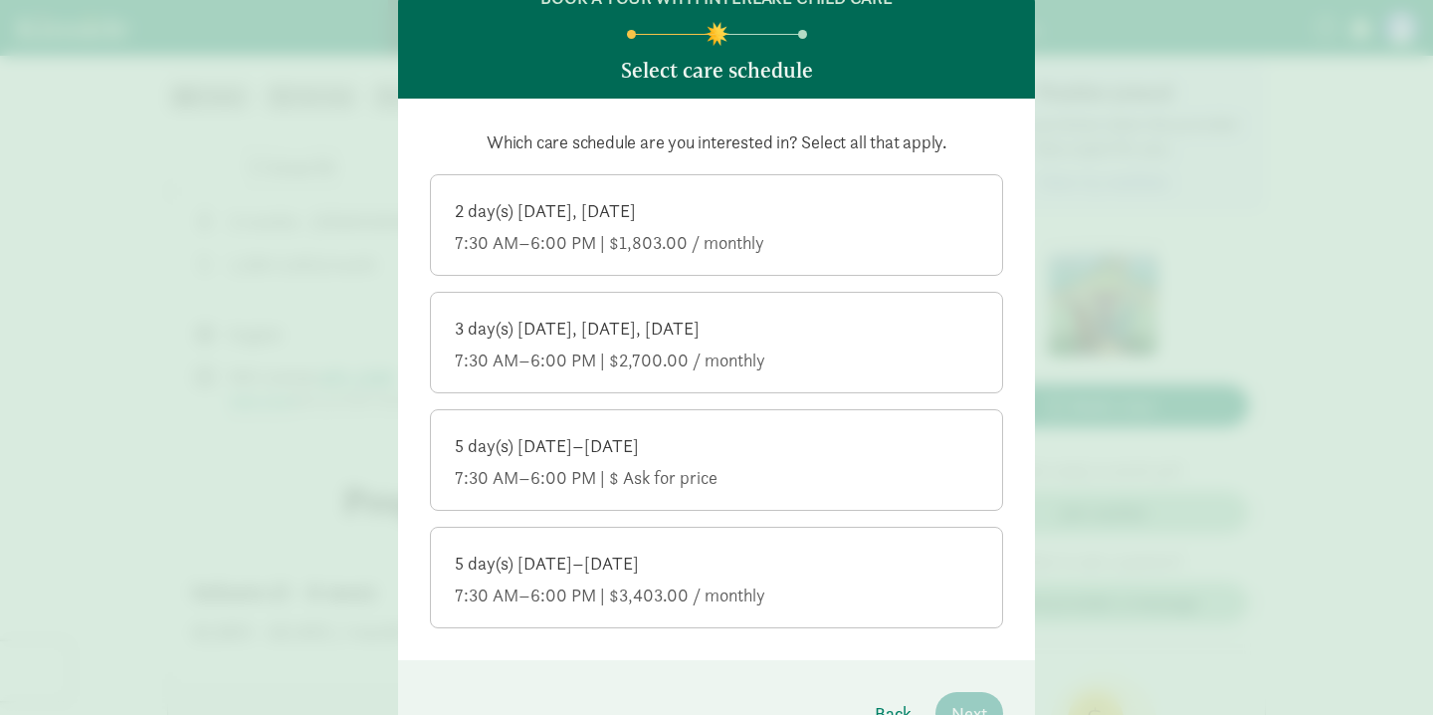
scroll to position [94, 0]
click at [954, 566] on div "5 day(s) [DATE]–[DATE]" at bounding box center [716, 563] width 523 height 24
click at [0, 0] on input "5 day(s) [DATE]–[DATE] 7:30 AM–6:00 PM | $3,403.00 / monthly" at bounding box center [0, 0] width 0 height 0
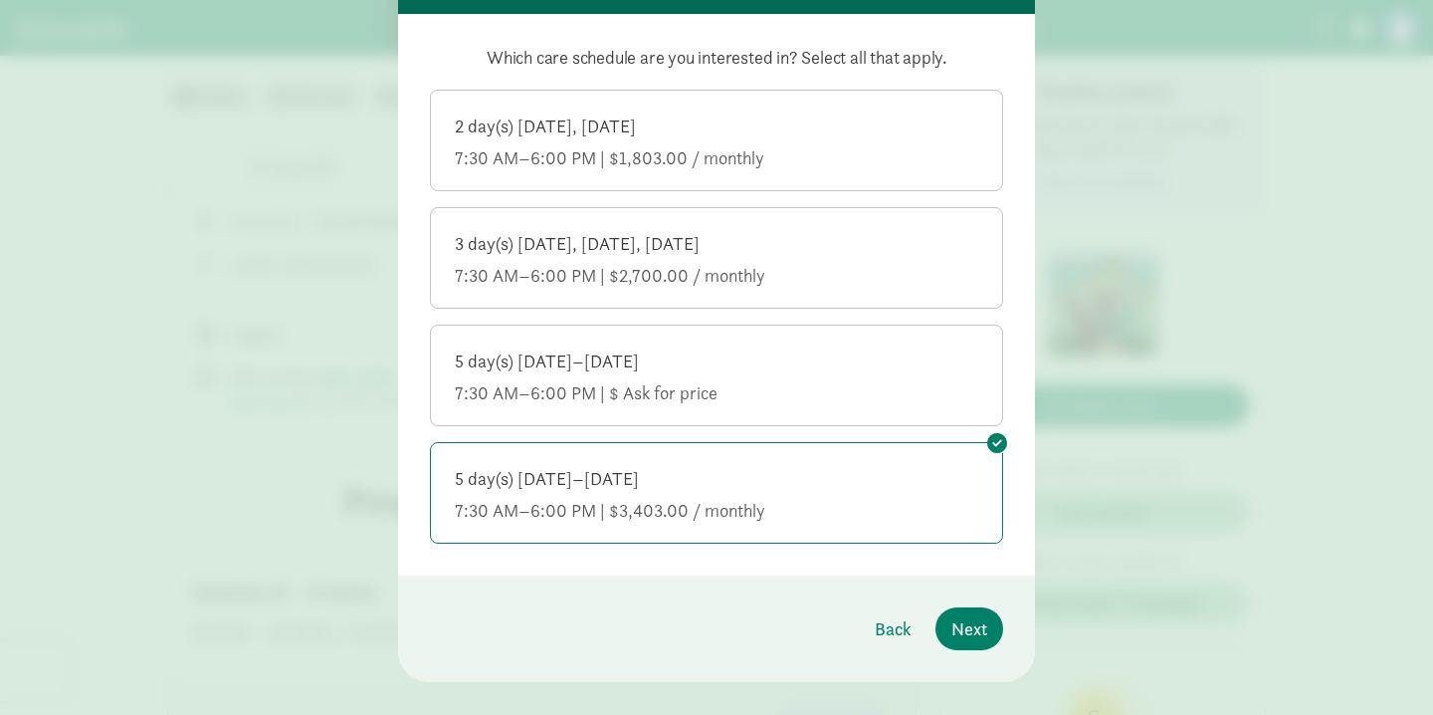
scroll to position [179, 0]
click at [975, 616] on span "Next" at bounding box center [969, 627] width 36 height 27
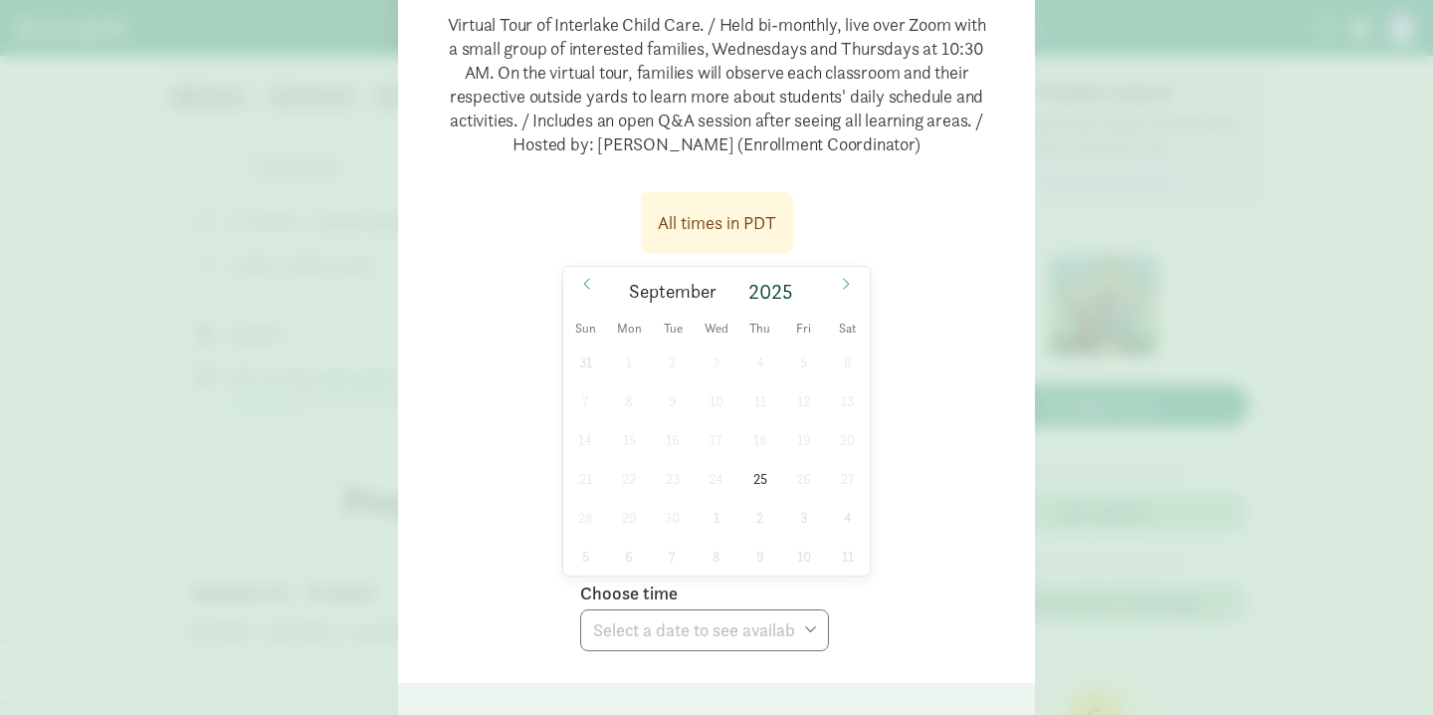
scroll to position [229, 0]
click at [849, 275] on icon at bounding box center [846, 282] width 12 height 14
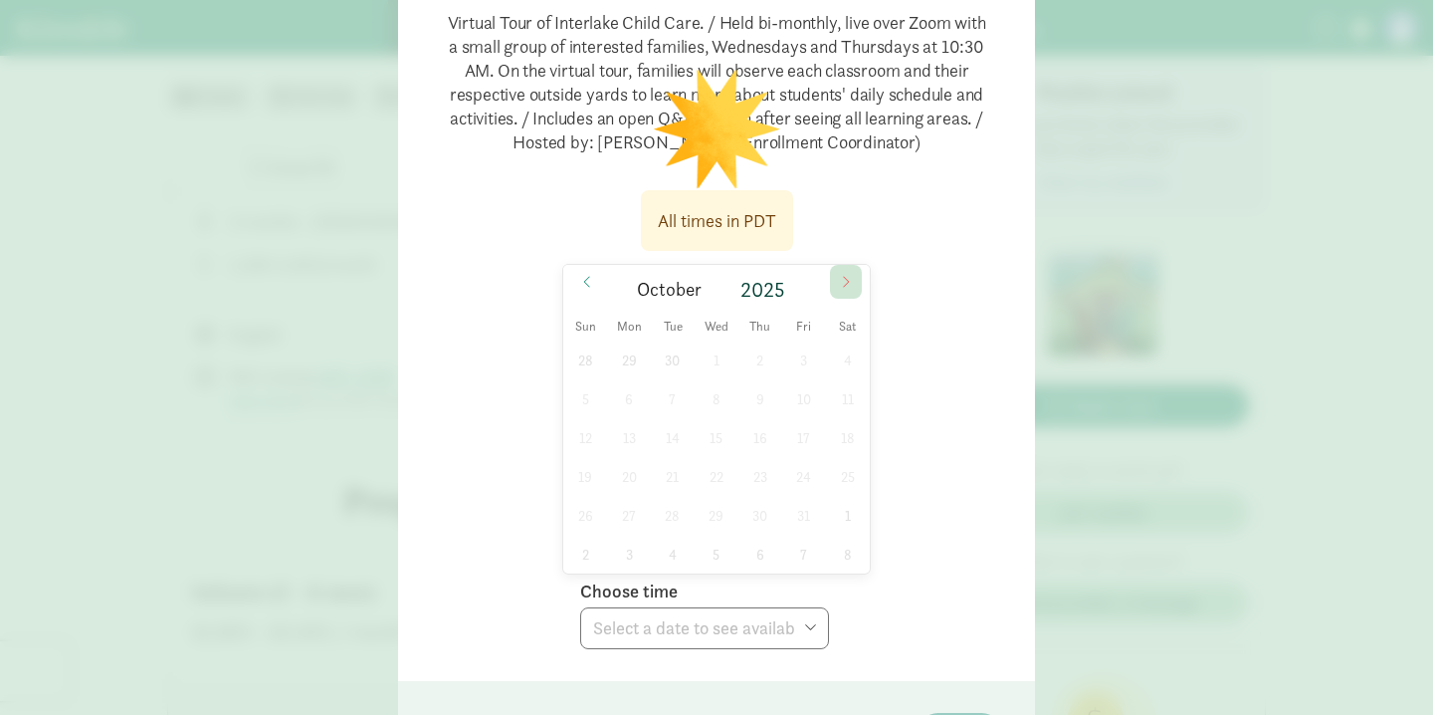
click at [849, 275] on icon at bounding box center [846, 282] width 12 height 14
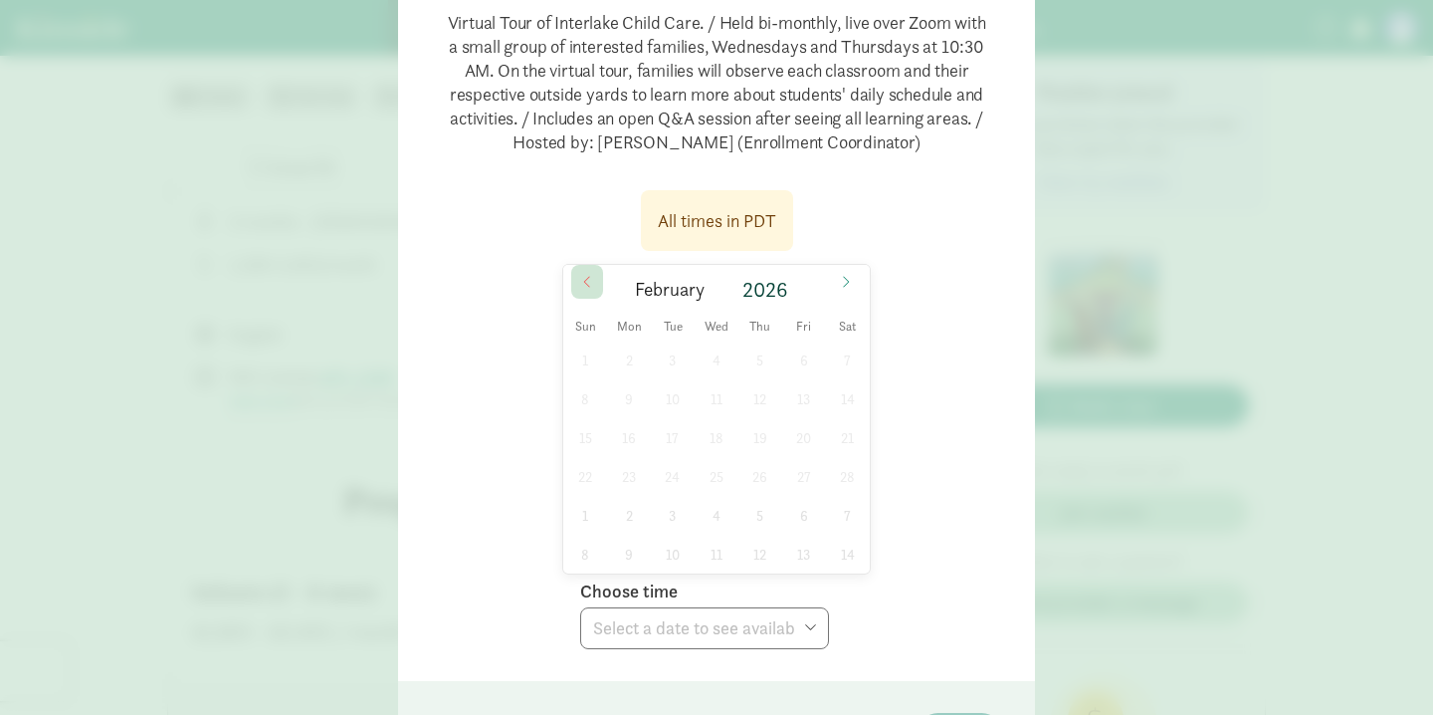
click at [587, 288] on icon at bounding box center [587, 282] width 12 height 14
type input "2025"
click at [587, 288] on icon at bounding box center [587, 282] width 12 height 14
click at [586, 289] on span at bounding box center [587, 282] width 32 height 34
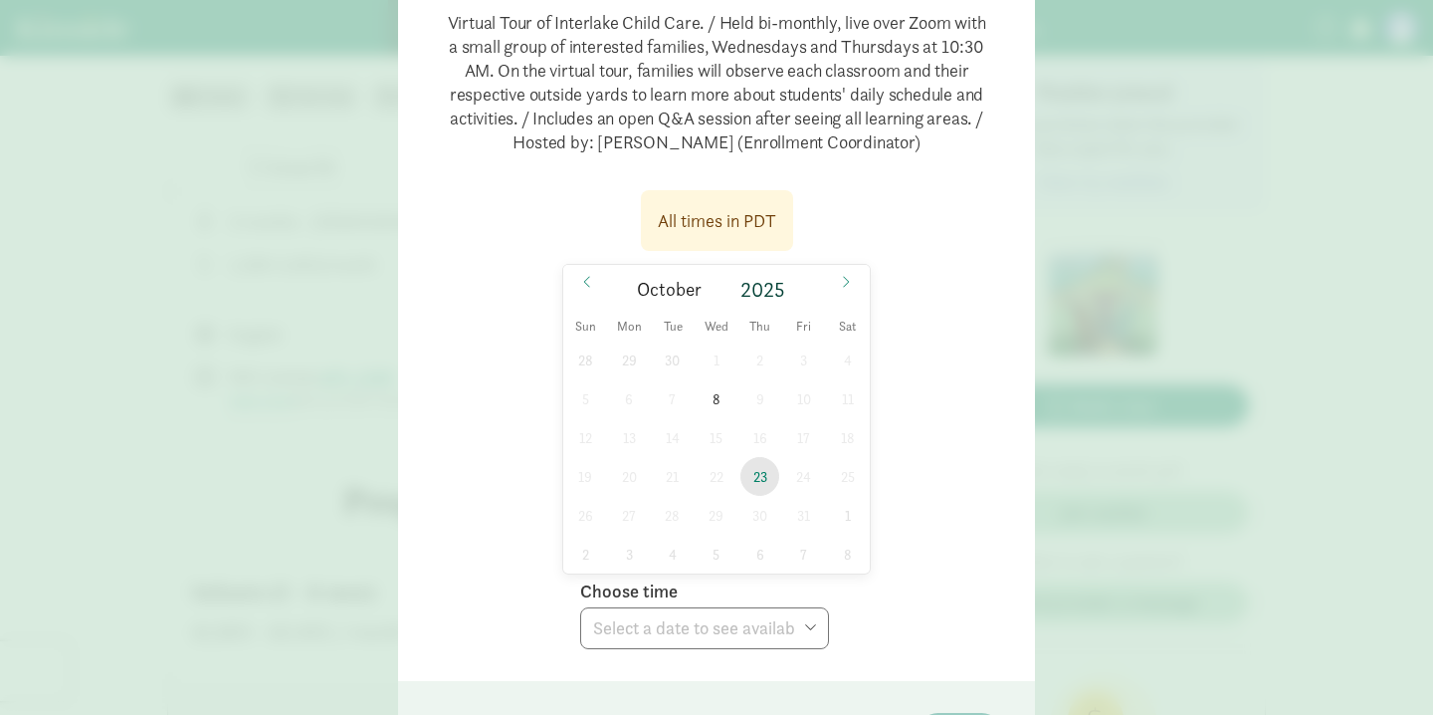
click at [762, 480] on span "23" at bounding box center [759, 476] width 39 height 39
click at [732, 631] on select "Choose time 10:30 AM (virtual tour)" at bounding box center [704, 628] width 249 height 42
select select "[DATE]T10:30:00.000-07:00"
click at [580, 607] on select "Choose time 10:30 AM (virtual tour)" at bounding box center [704, 628] width 249 height 42
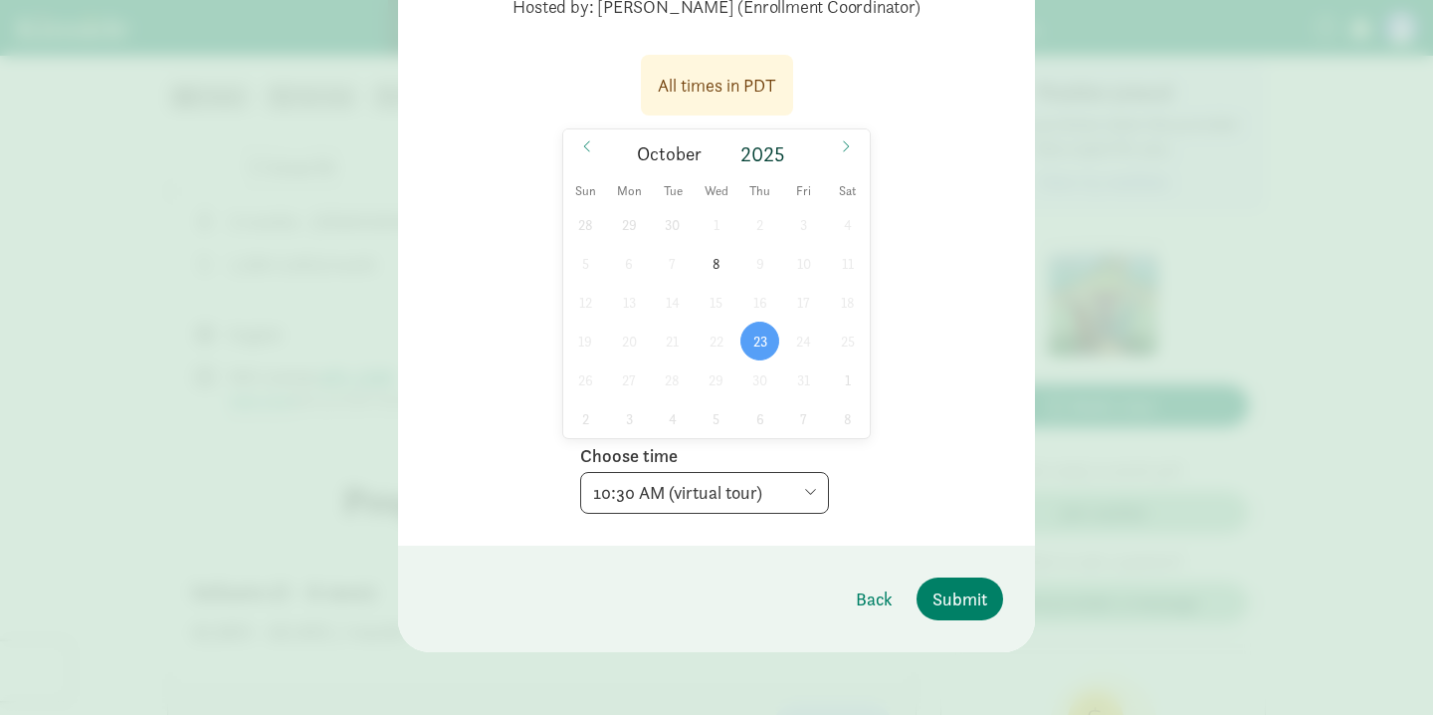
scroll to position [365, 0]
click at [971, 581] on button "Submit" at bounding box center [960, 597] width 87 height 43
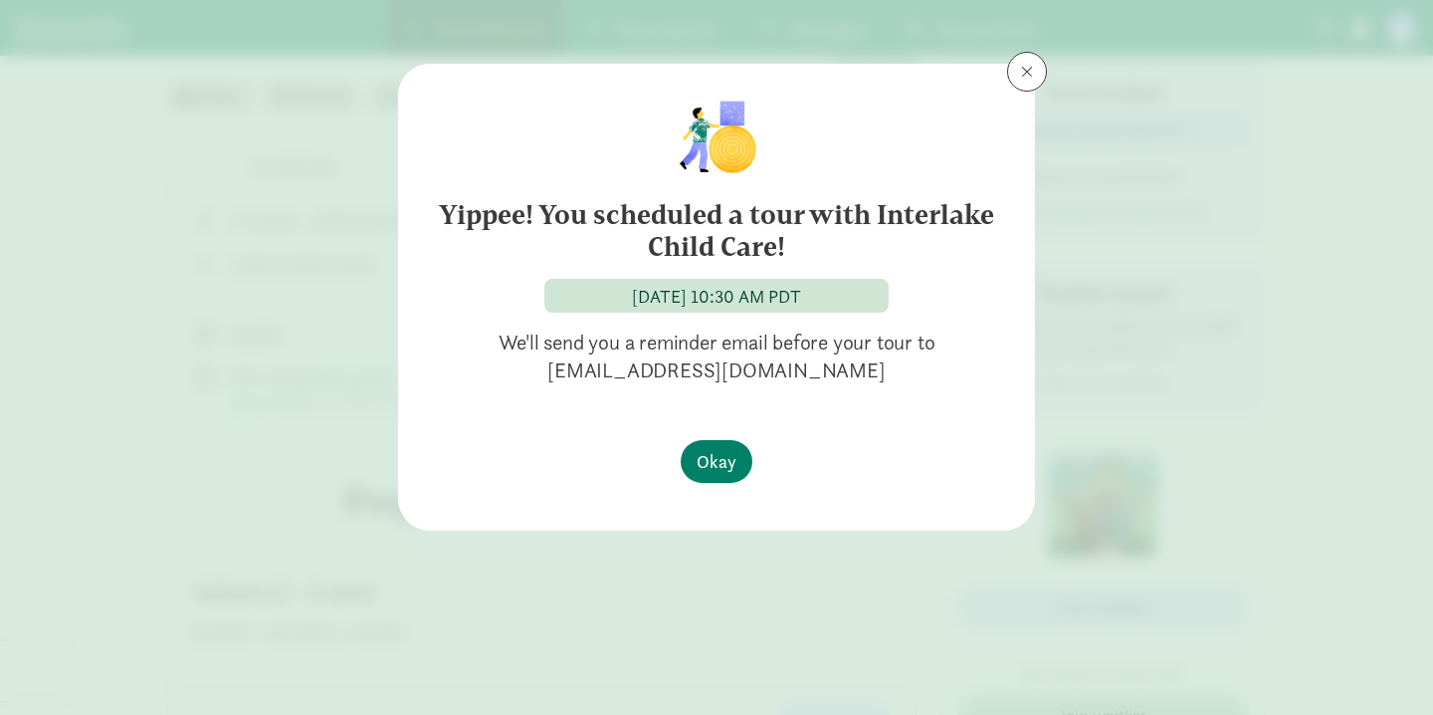
scroll to position [0, 0]
